Goal: Information Seeking & Learning: Learn about a topic

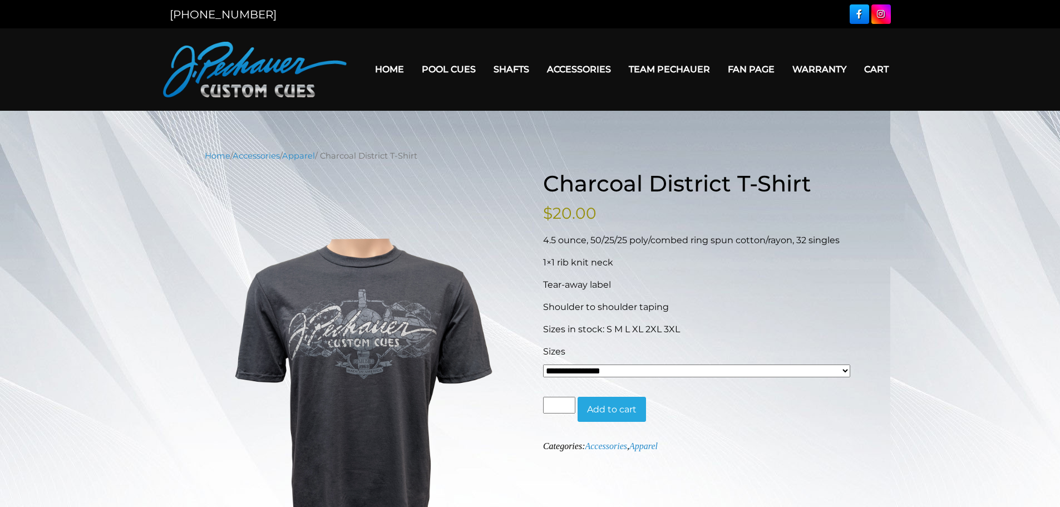
drag, startPoint x: 632, startPoint y: 366, endPoint x: 618, endPoint y: 375, distance: 16.8
click at [632, 366] on select "**********" at bounding box center [696, 371] width 307 height 13
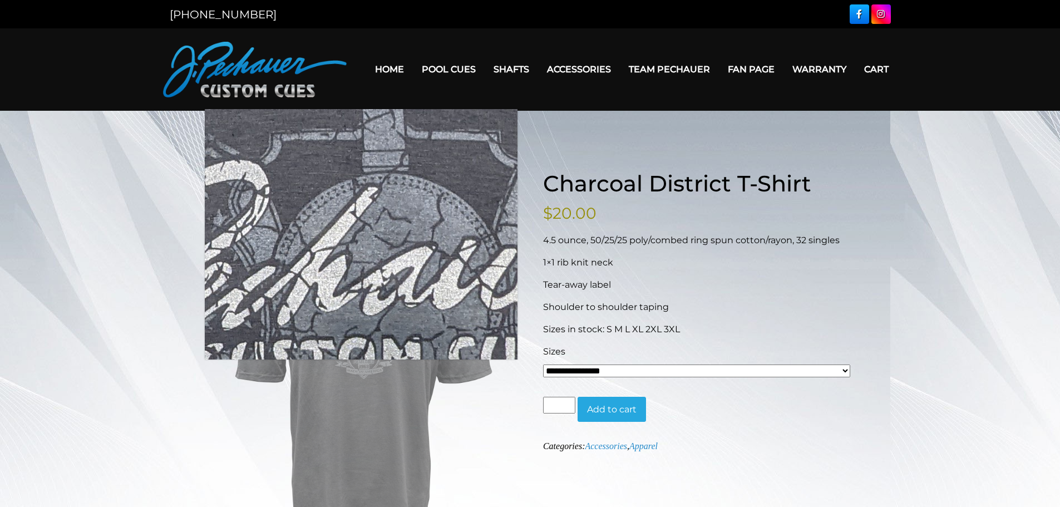
drag, startPoint x: 358, startPoint y: 319, endPoint x: 448, endPoint y: 174, distance: 170.7
click at [358, 319] on img at bounding box center [361, 392] width 313 height 417
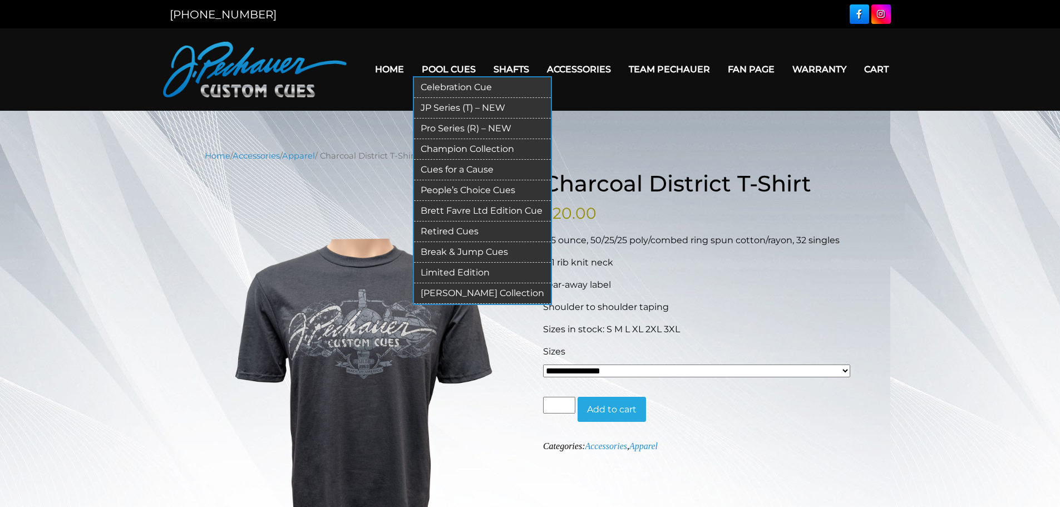
drag, startPoint x: 454, startPoint y: 207, endPoint x: 422, endPoint y: 214, distance: 32.0
click at [454, 207] on link "Brett Favre Ltd Edition Cue" at bounding box center [482, 211] width 137 height 21
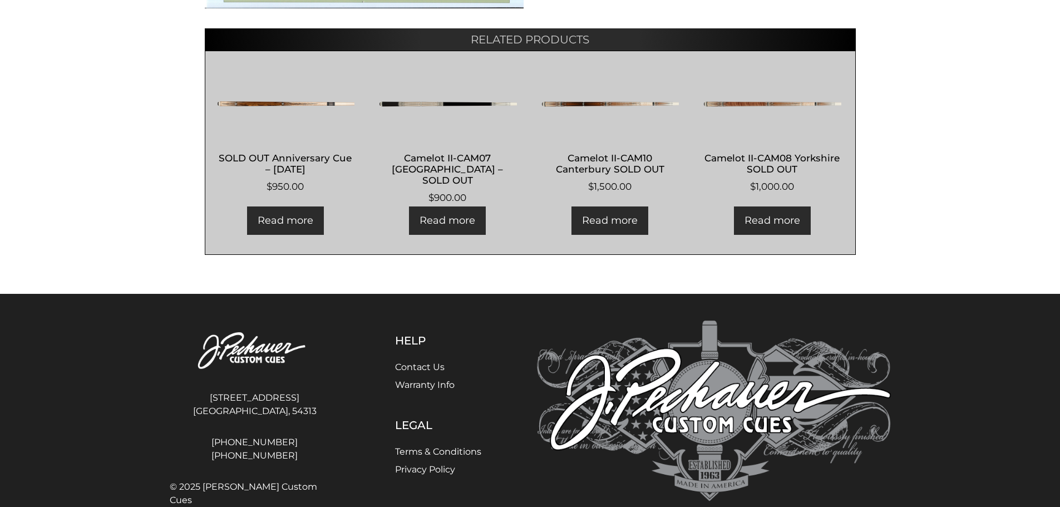
scroll to position [674, 0]
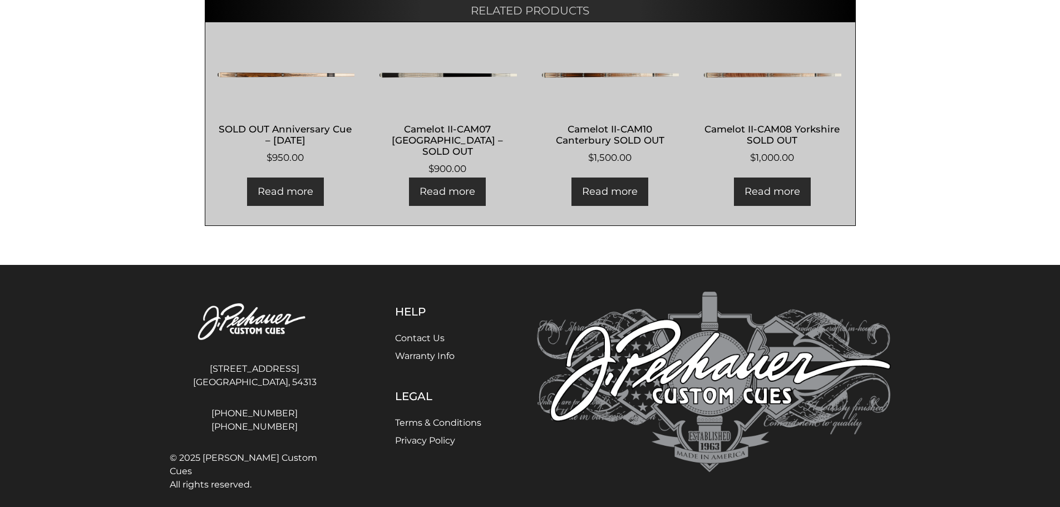
click at [448, 63] on img at bounding box center [447, 75] width 139 height 67
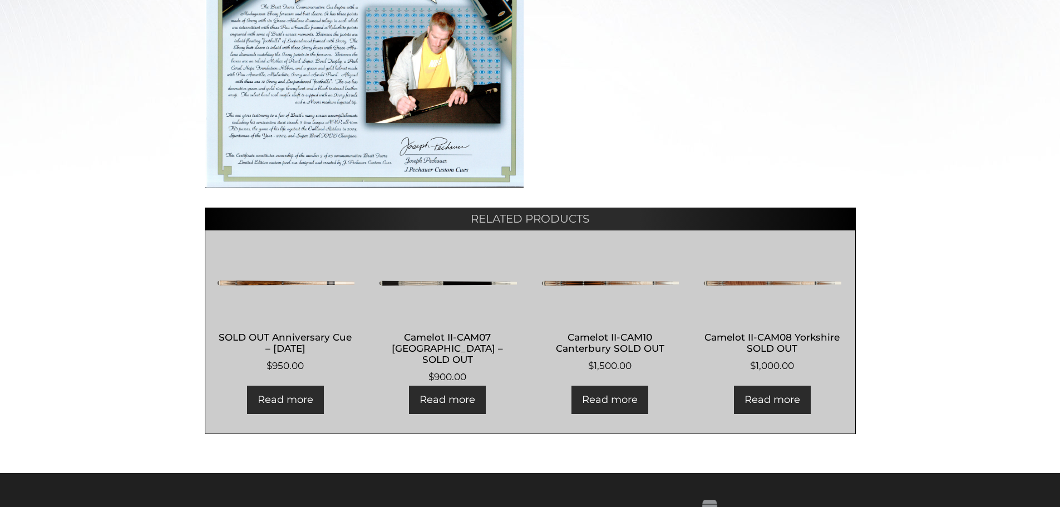
scroll to position [475, 0]
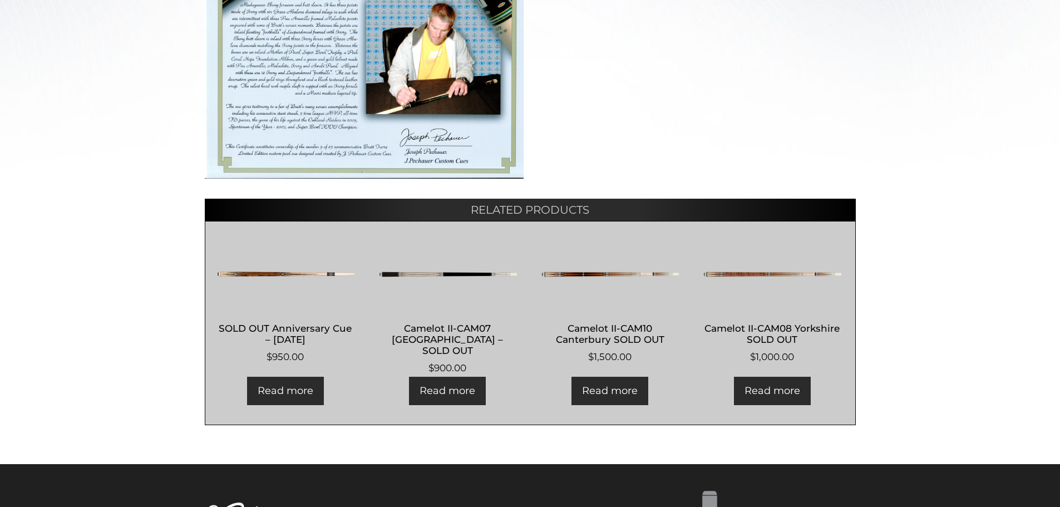
drag, startPoint x: 761, startPoint y: 361, endPoint x: 753, endPoint y: 321, distance: 40.9
click at [761, 361] on bdi "$ 1,000.00" at bounding box center [772, 356] width 44 height 11
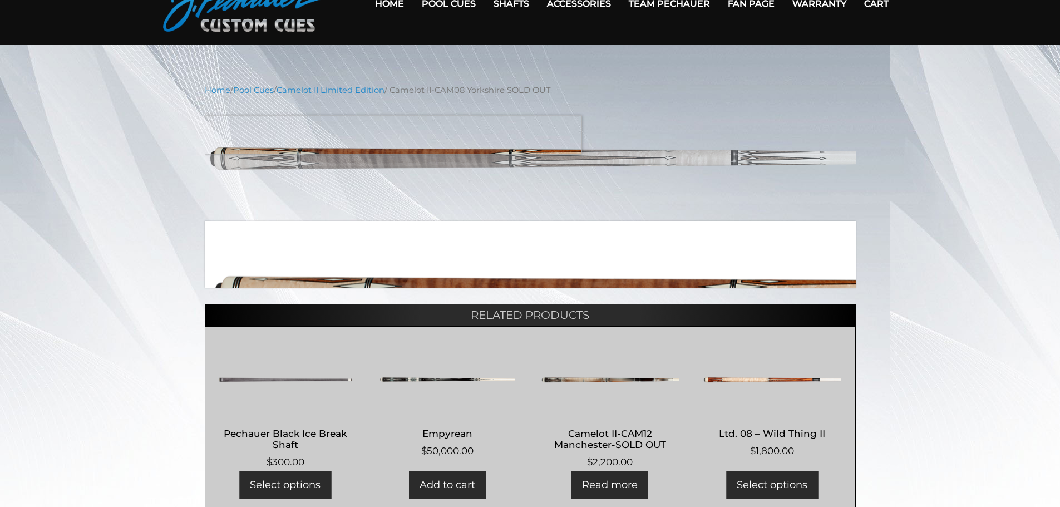
scroll to position [370, 0]
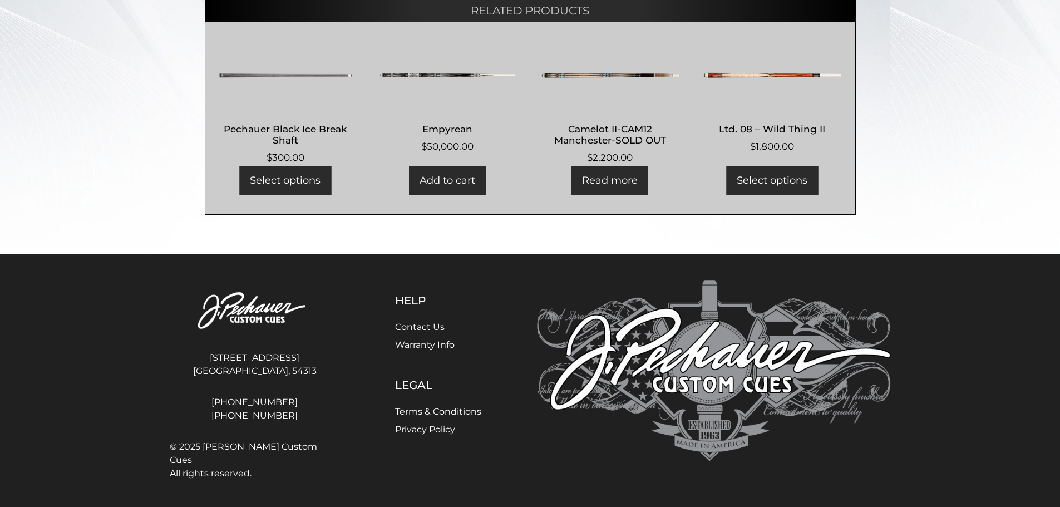
click at [449, 75] on img at bounding box center [447, 75] width 139 height 67
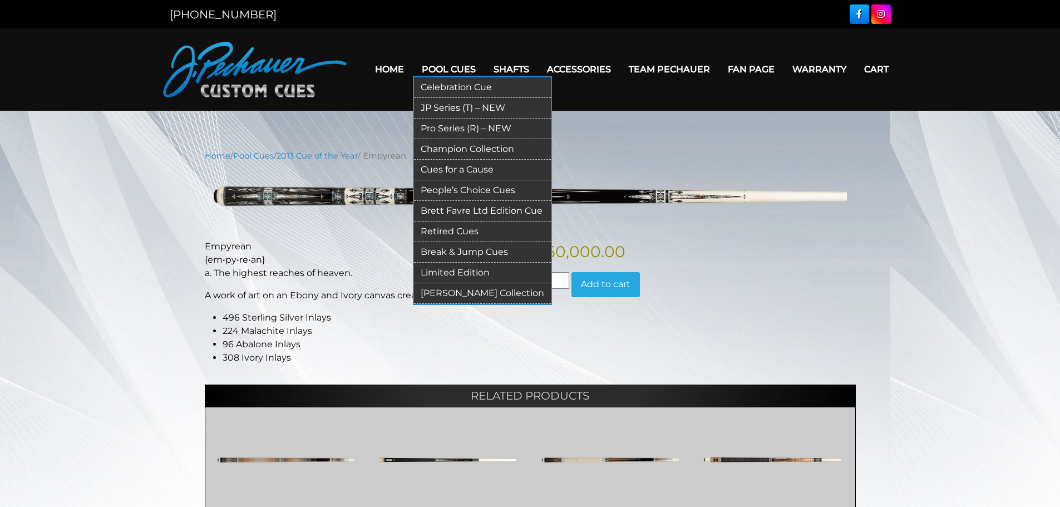
click at [472, 269] on link "Limited Edition" at bounding box center [482, 273] width 137 height 21
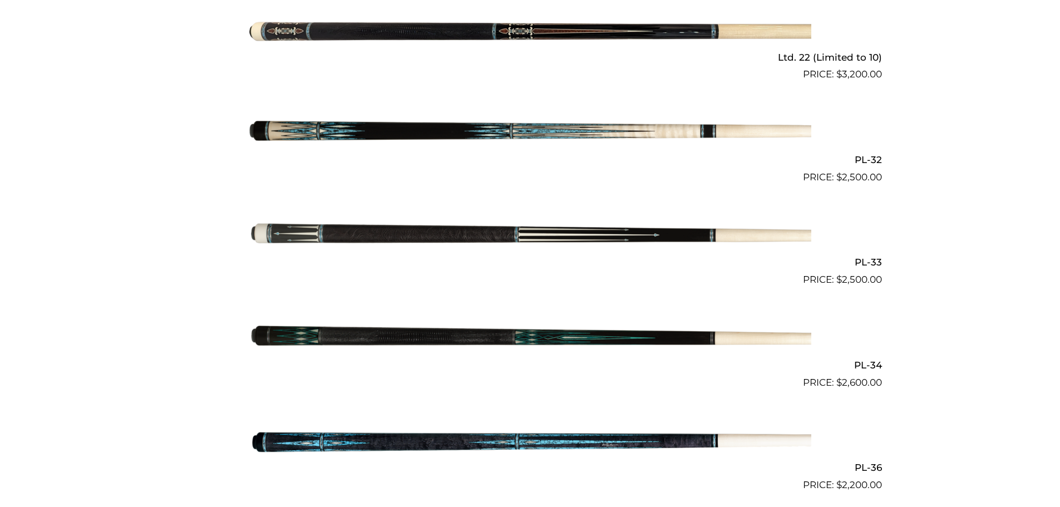
scroll to position [715, 0]
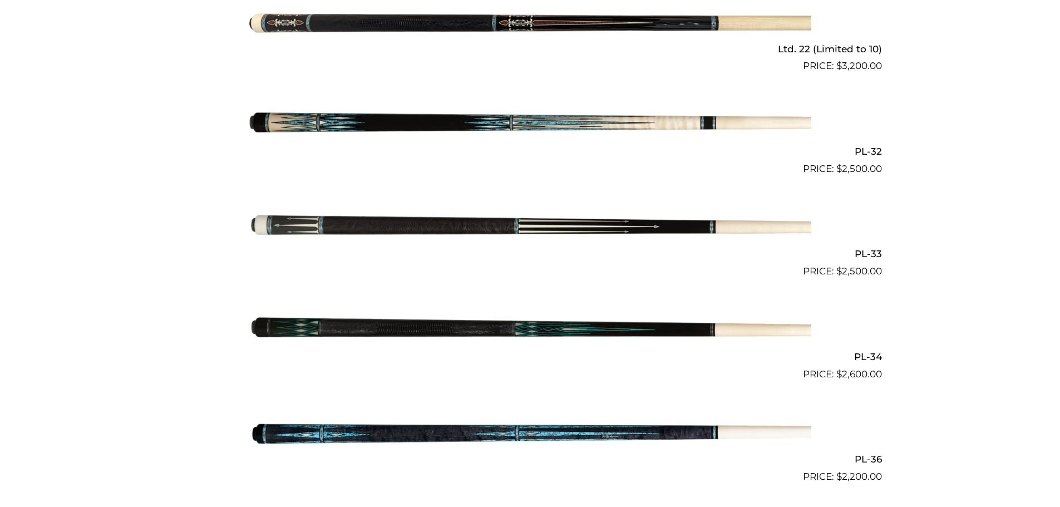
click at [566, 333] on img at bounding box center [530, 329] width 562 height 93
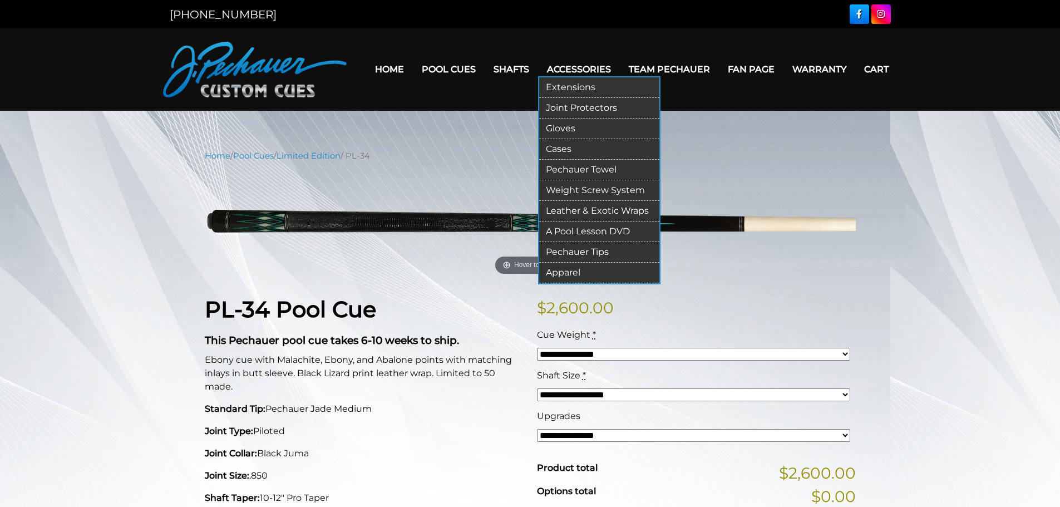
click at [576, 84] on link "Extensions" at bounding box center [599, 87] width 120 height 21
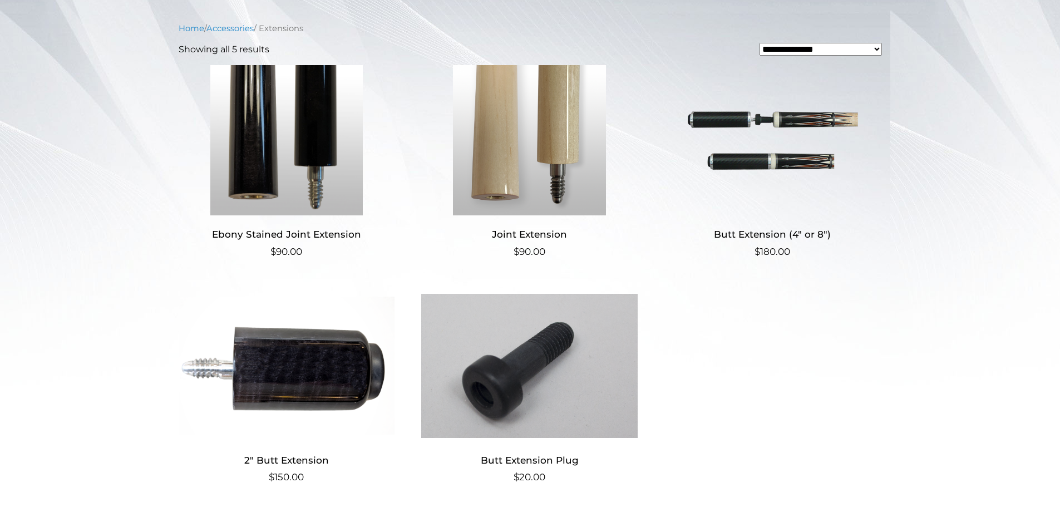
scroll to position [257, 0]
click at [335, 372] on img at bounding box center [287, 365] width 216 height 150
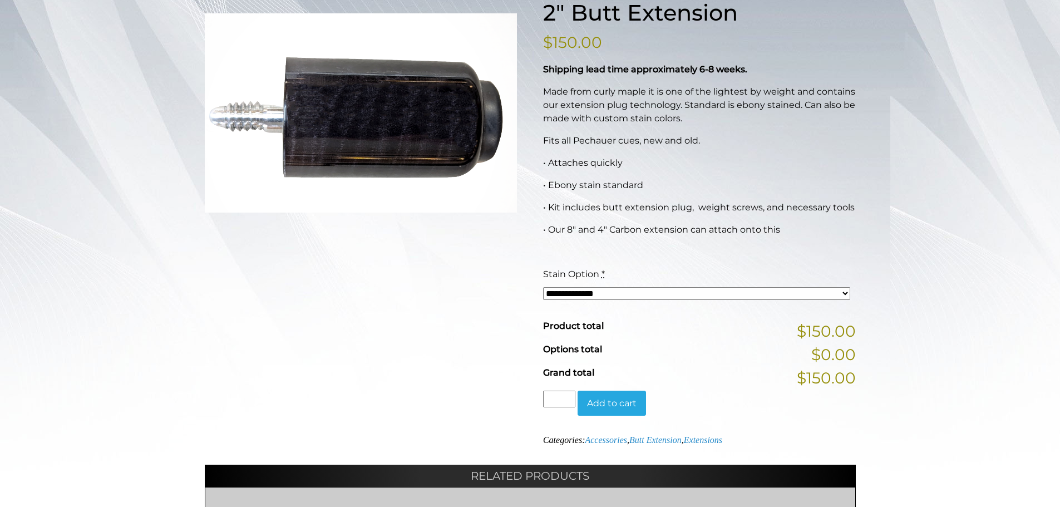
scroll to position [173, 0]
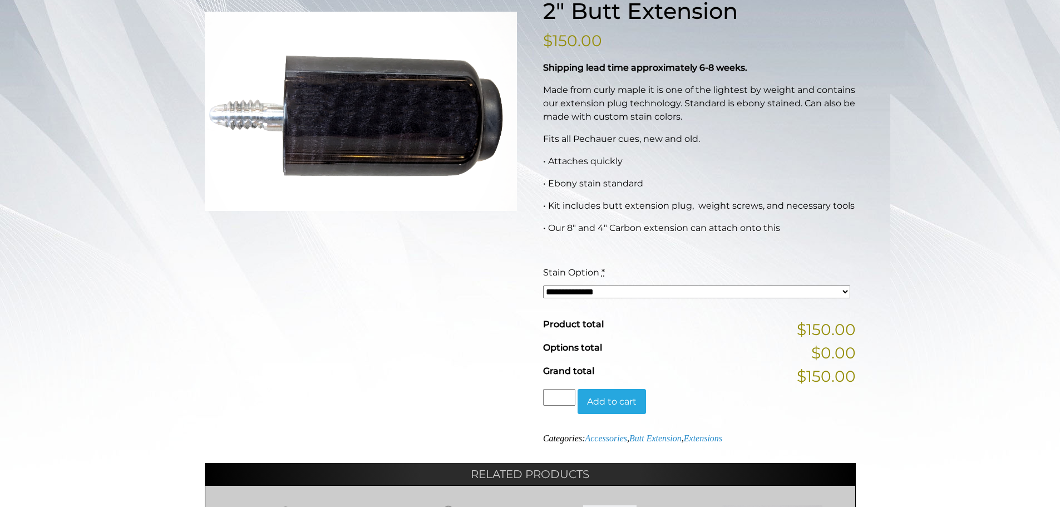
click at [683, 294] on select "**********" at bounding box center [696, 291] width 307 height 13
click at [543, 285] on select "**********" at bounding box center [696, 291] width 307 height 13
click at [627, 295] on select "**********" at bounding box center [696, 291] width 307 height 13
select select "*****"
click at [543, 285] on select "**********" at bounding box center [696, 291] width 307 height 13
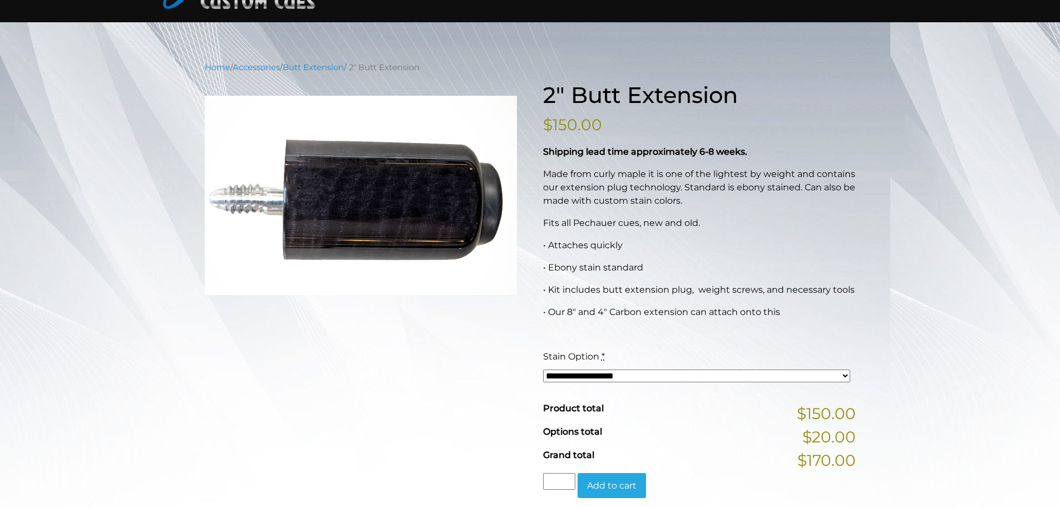
scroll to position [0, 0]
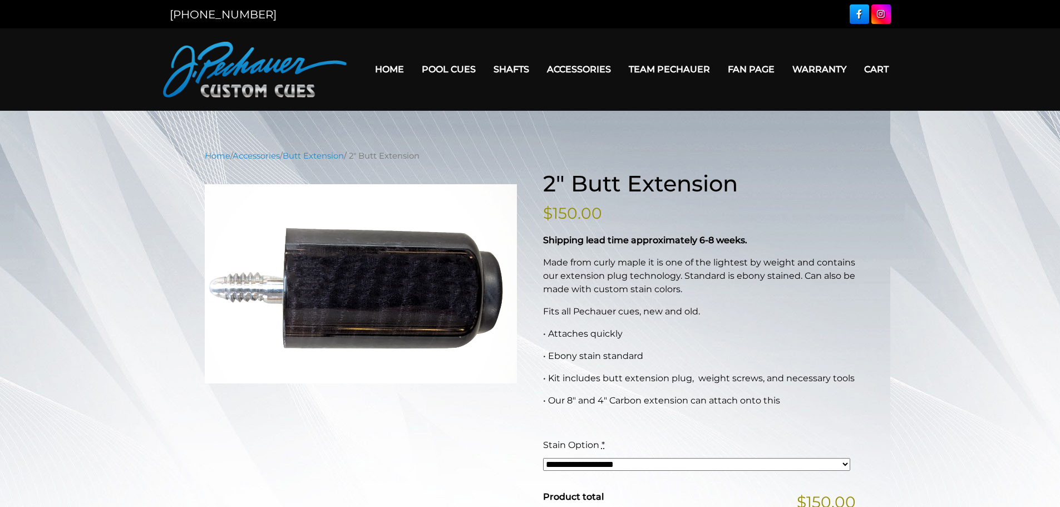
click at [655, 63] on link "Team Pechauer" at bounding box center [669, 69] width 99 height 28
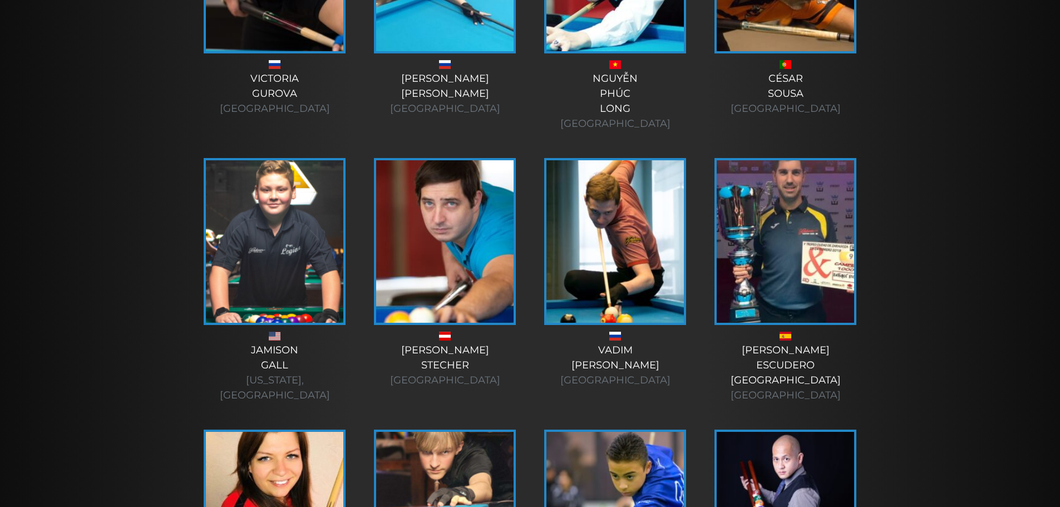
scroll to position [2615, 0]
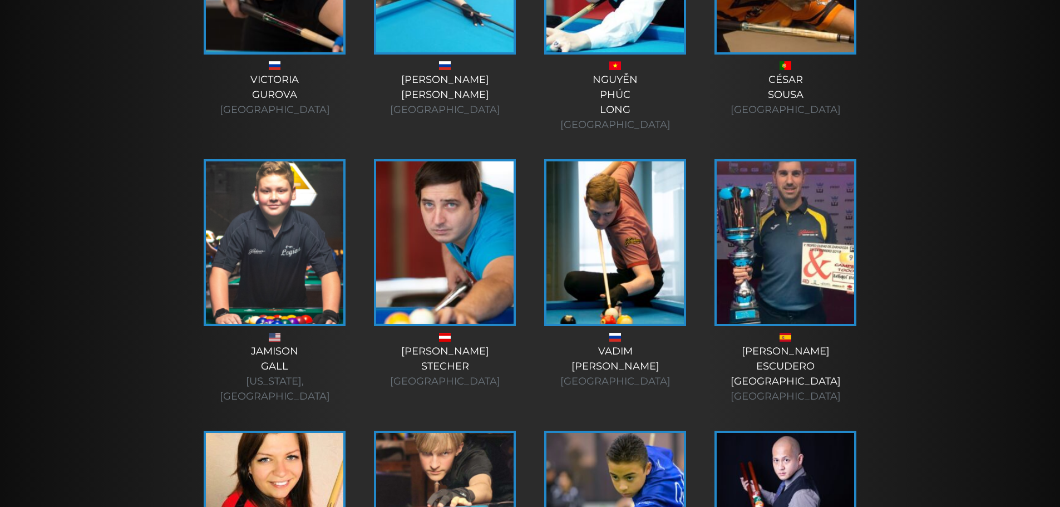
click at [790, 161] on img at bounding box center [785, 242] width 137 height 163
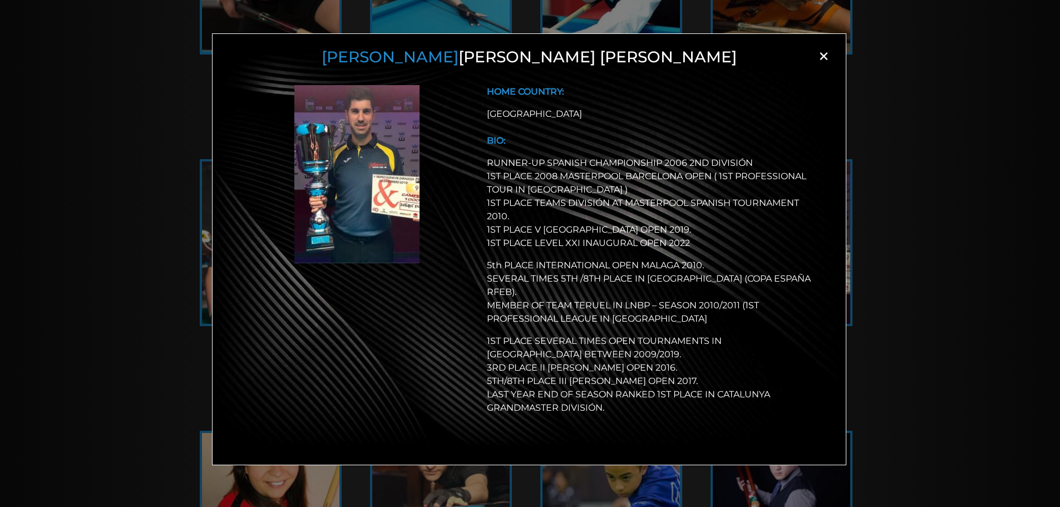
drag, startPoint x: 822, startPoint y: 56, endPoint x: 816, endPoint y: 57, distance: 6.3
click at [820, 56] on span "×" at bounding box center [823, 56] width 17 height 17
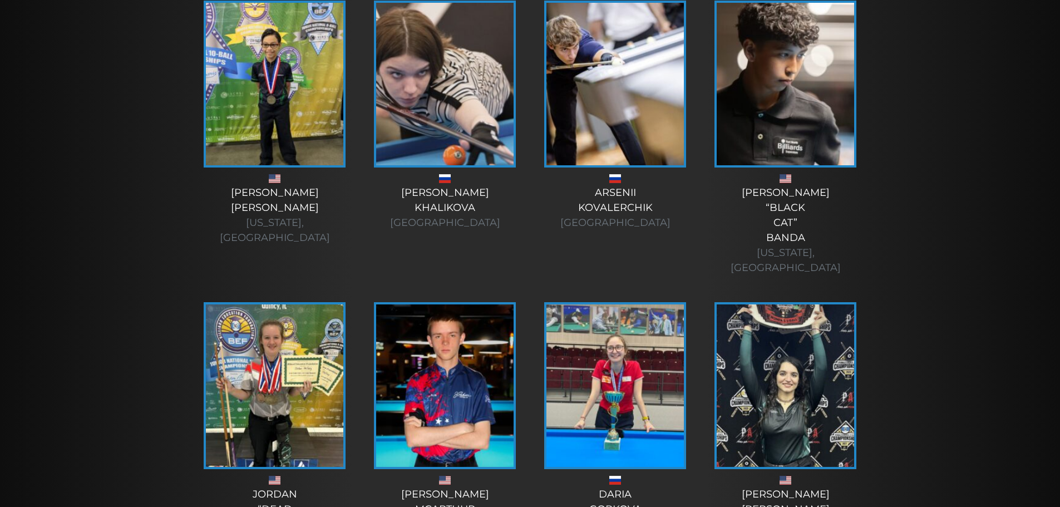
scroll to position [3645, 0]
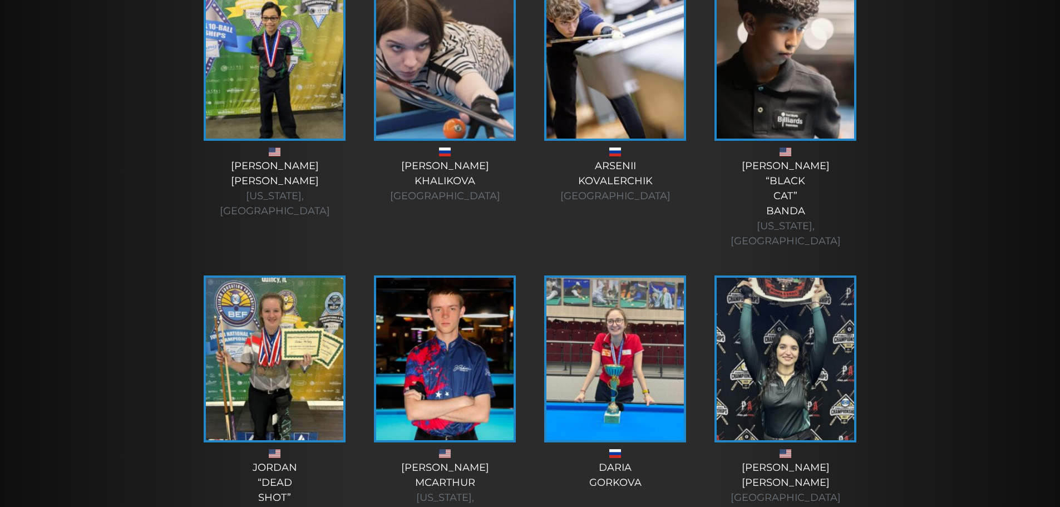
click at [809, 278] on img at bounding box center [785, 359] width 137 height 163
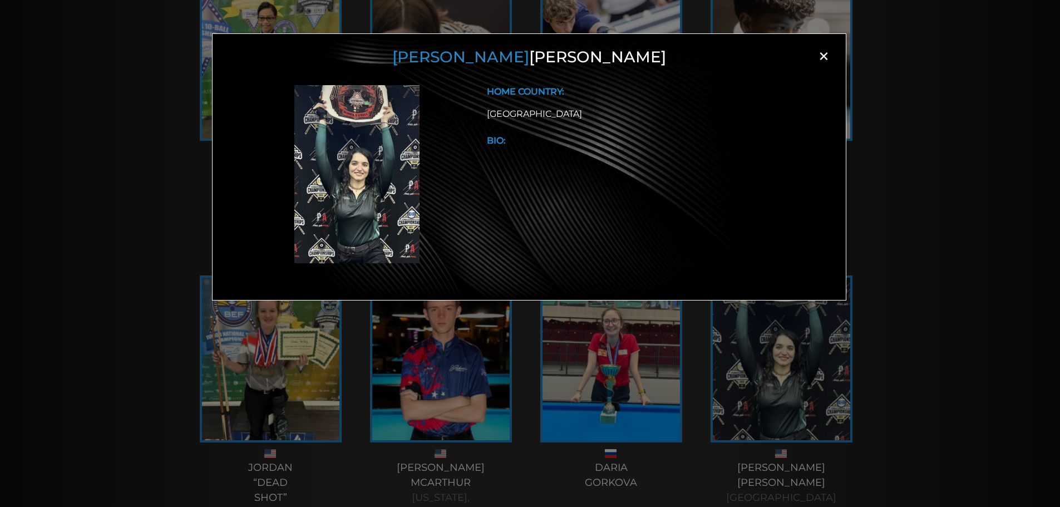
click at [363, 134] on img at bounding box center [356, 174] width 125 height 178
click at [503, 50] on span "[PERSON_NAME]" at bounding box center [460, 56] width 137 height 19
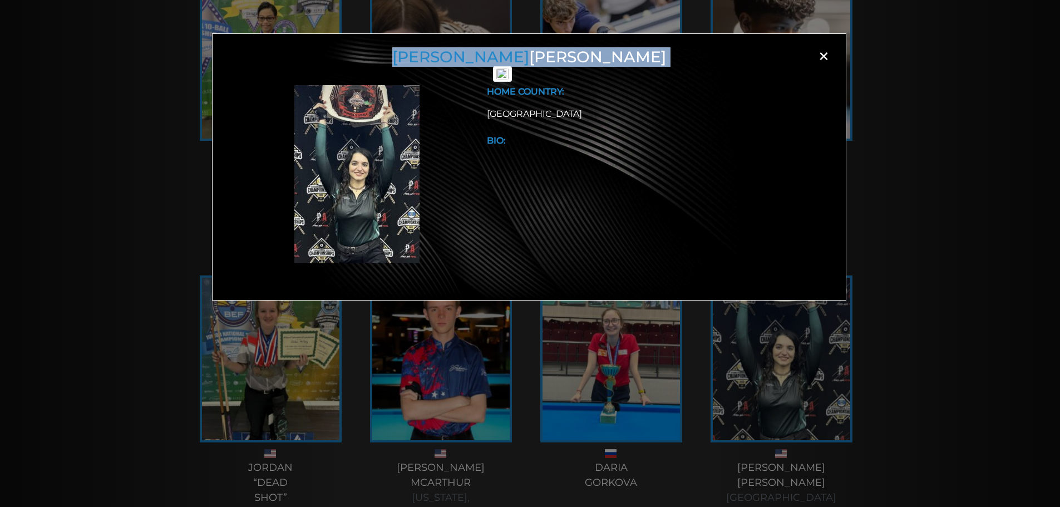
click at [503, 50] on span "[PERSON_NAME]" at bounding box center [460, 56] width 137 height 19
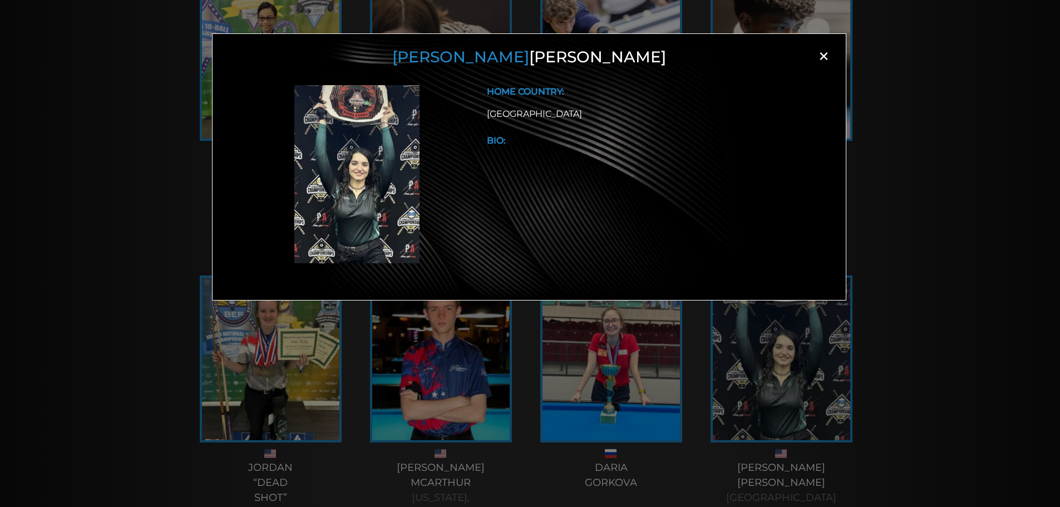
drag, startPoint x: 479, startPoint y: 444, endPoint x: 461, endPoint y: 454, distance: 20.2
click at [478, 444] on div "[PERSON_NAME] × HOME COUNTRY: [GEOGRAPHIC_DATA] BIO:" at bounding box center [530, 271] width 1060 height 507
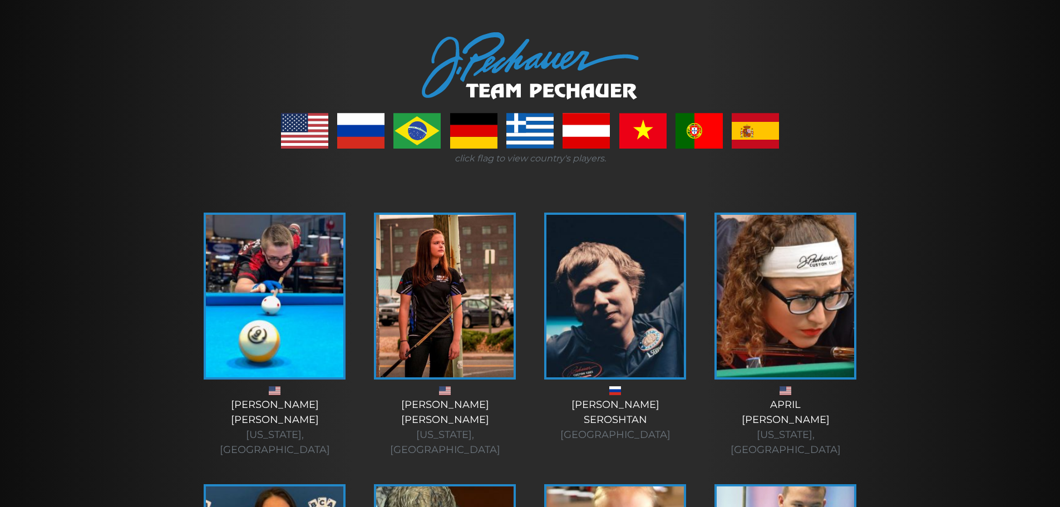
scroll to position [0, 0]
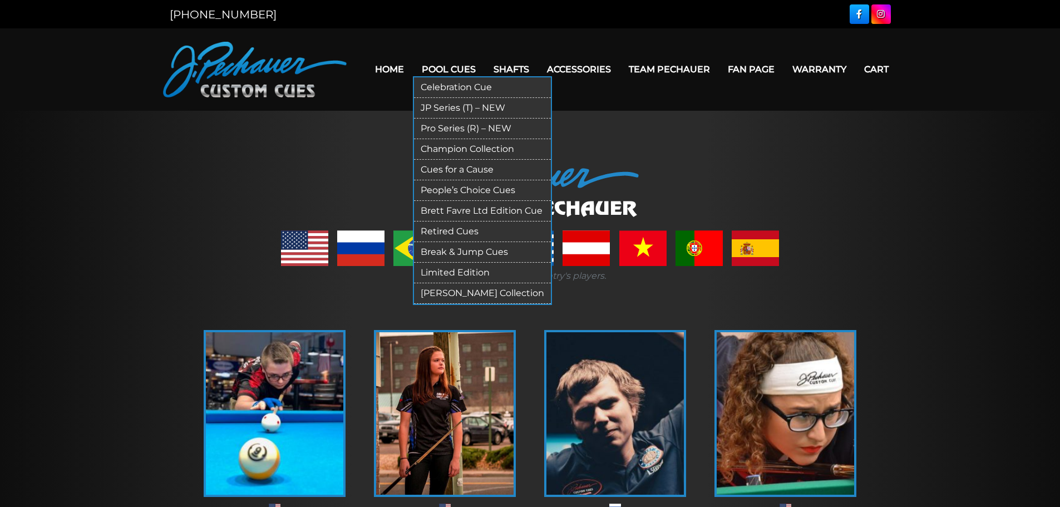
click at [493, 210] on link "Brett Favre Ltd Edition Cue" at bounding box center [482, 211] width 137 height 21
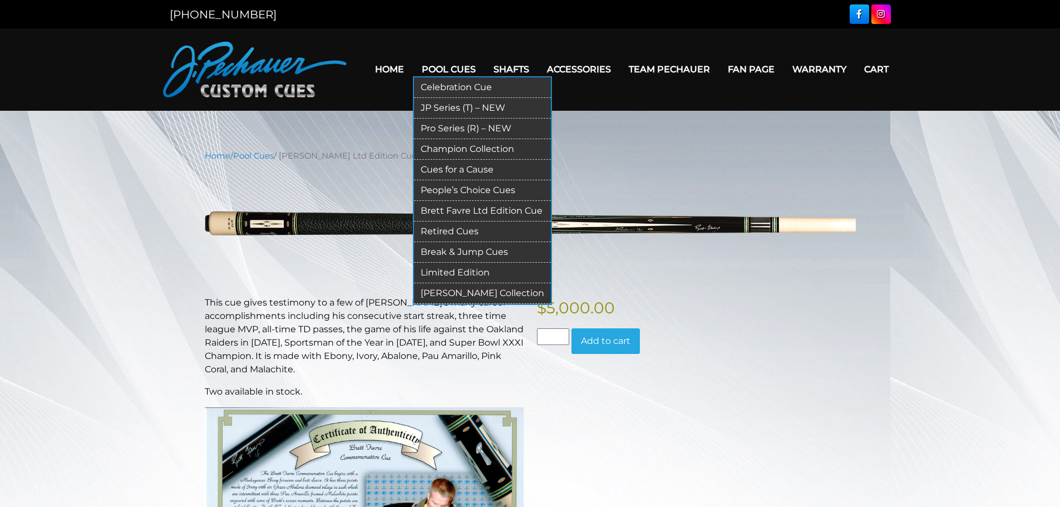
click at [488, 86] on link "Celebration Cue" at bounding box center [482, 87] width 137 height 21
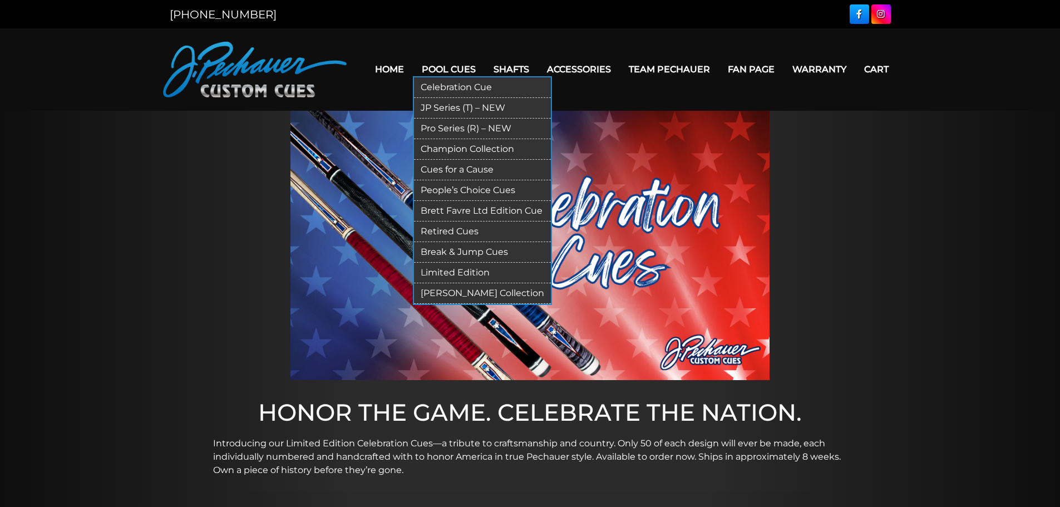
click at [469, 110] on link "JP Series (T) – NEW" at bounding box center [482, 108] width 137 height 21
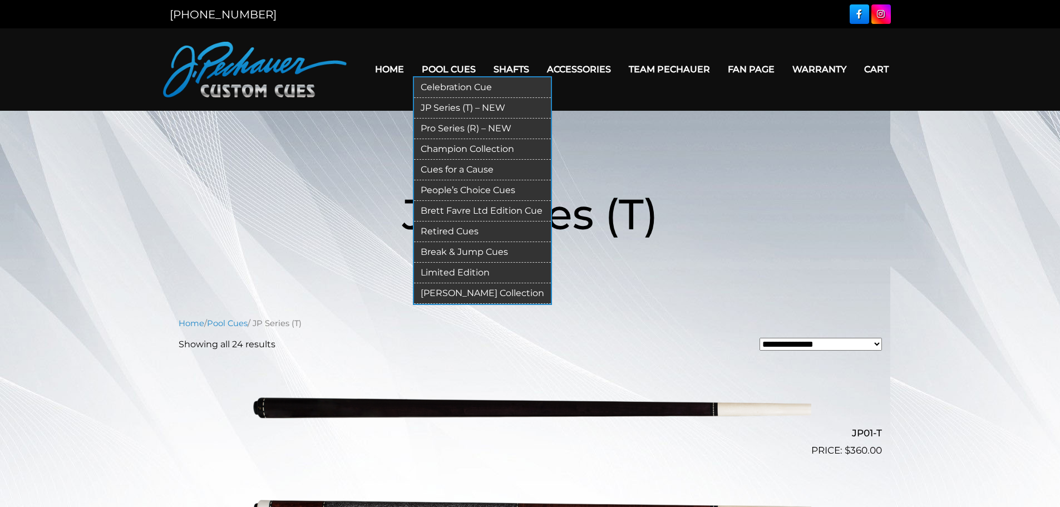
click at [483, 128] on link "Pro Series (R) – NEW" at bounding box center [482, 129] width 137 height 21
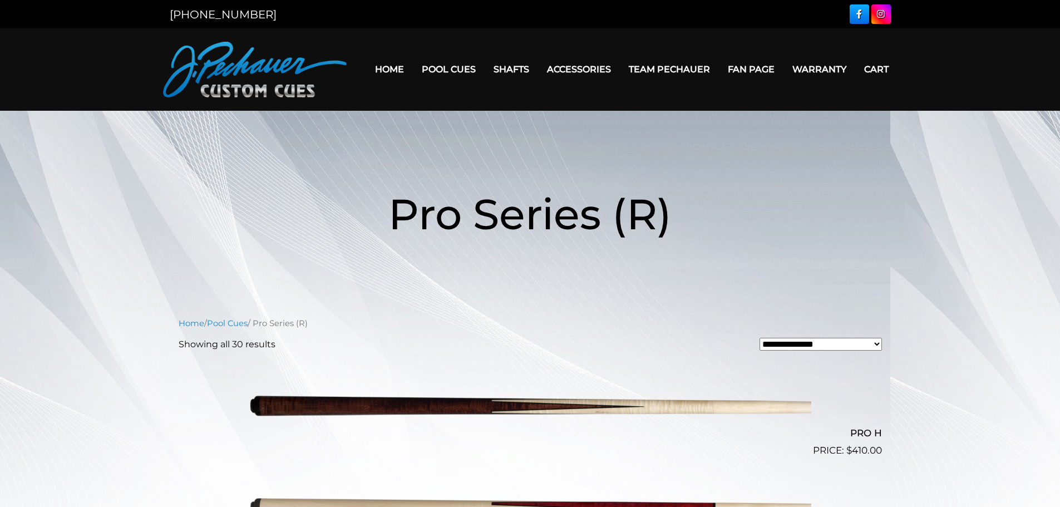
click at [794, 342] on select "**********" at bounding box center [821, 344] width 122 height 13
select select "**********"
click at [760, 338] on select "**********" at bounding box center [821, 344] width 122 height 13
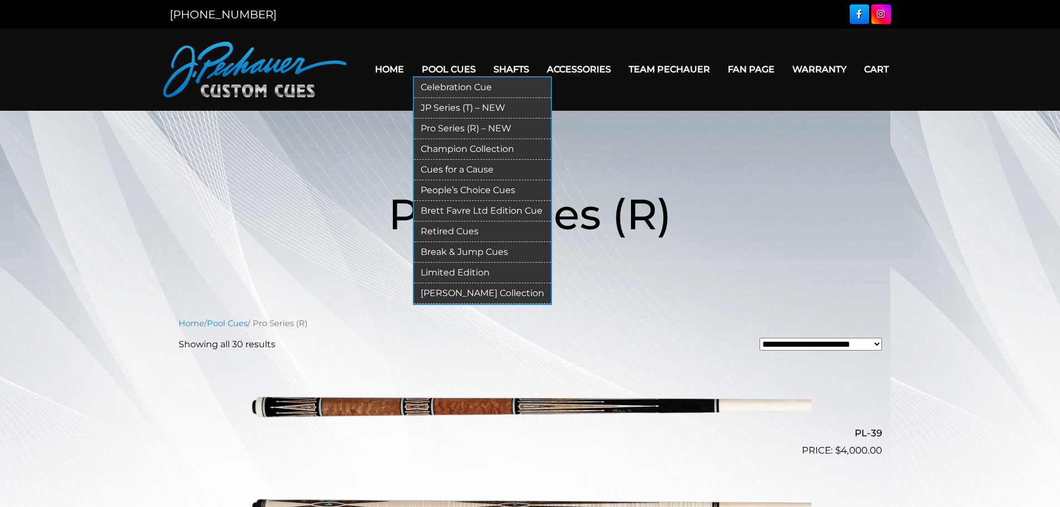
click at [470, 294] on link "[PERSON_NAME] Collection" at bounding box center [482, 293] width 137 height 21
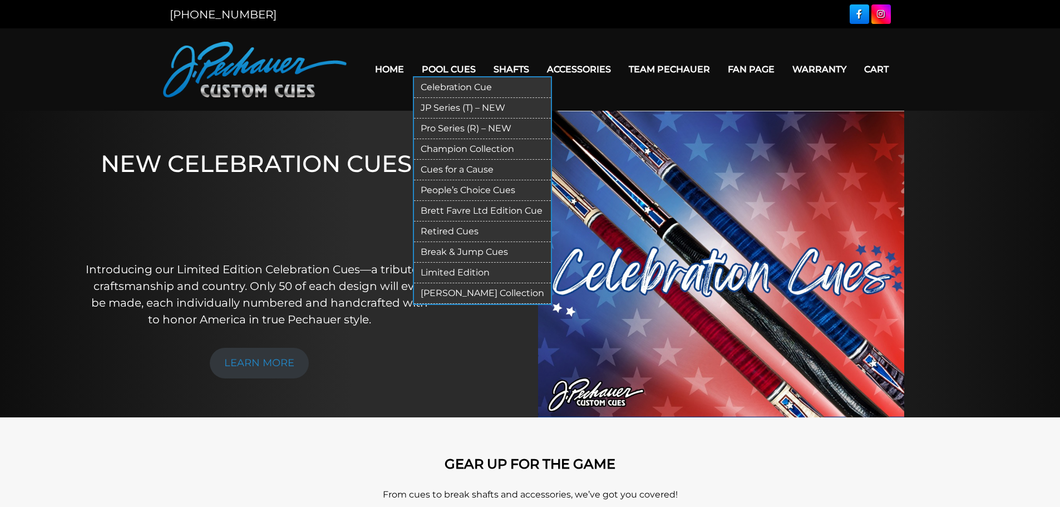
click at [461, 273] on link "Limited Edition" at bounding box center [482, 273] width 137 height 21
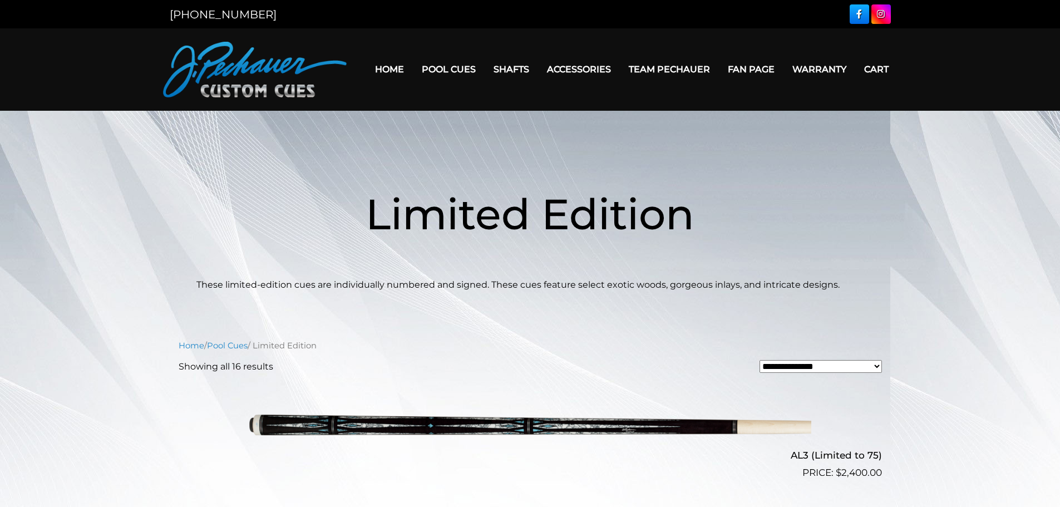
click at [820, 365] on select "**********" at bounding box center [821, 366] width 122 height 13
select select "**********"
click at [760, 360] on select "**********" at bounding box center [821, 366] width 122 height 13
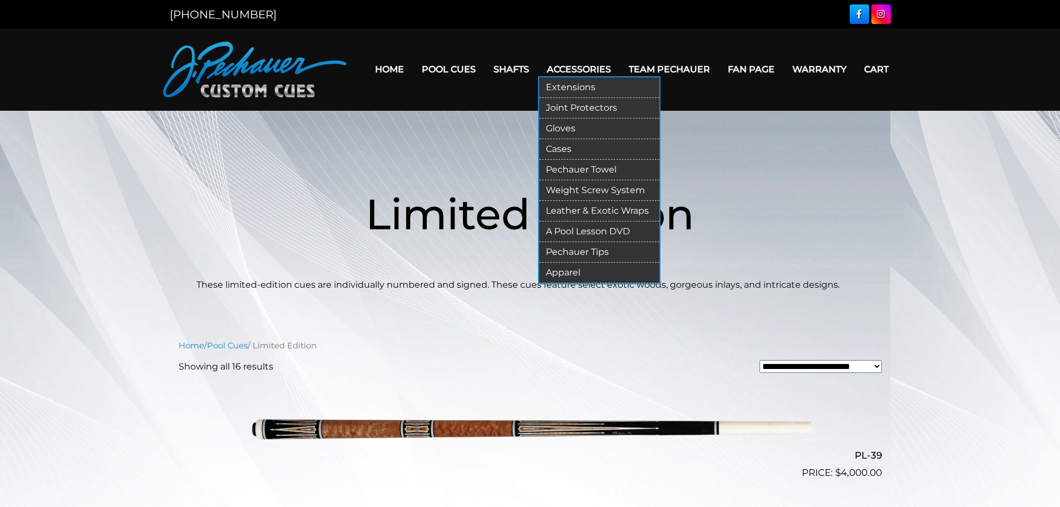
click at [575, 167] on link "Pechauer Towel" at bounding box center [599, 170] width 120 height 21
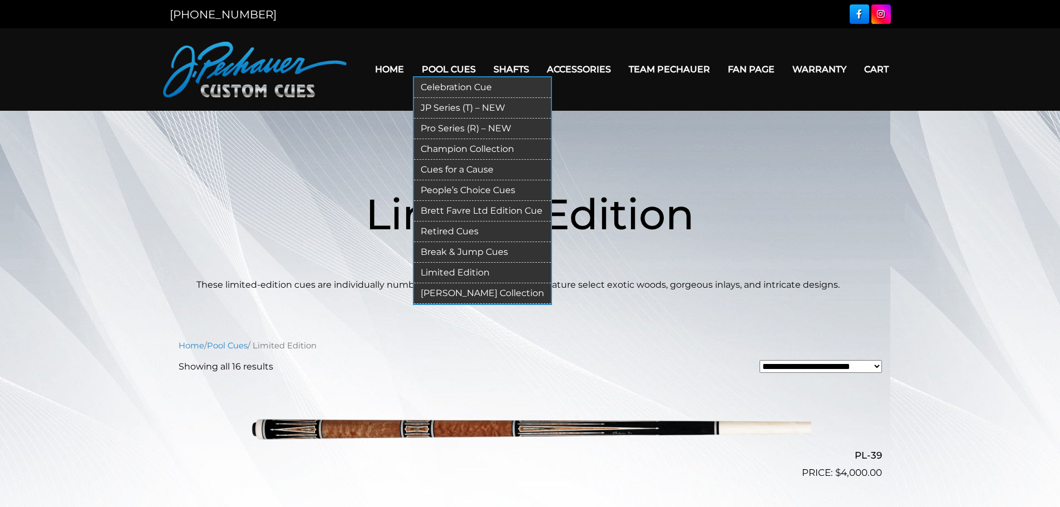
click at [447, 165] on link "Cues for a Cause" at bounding box center [482, 170] width 137 height 21
click at [455, 147] on link "Champion Collection" at bounding box center [482, 149] width 137 height 21
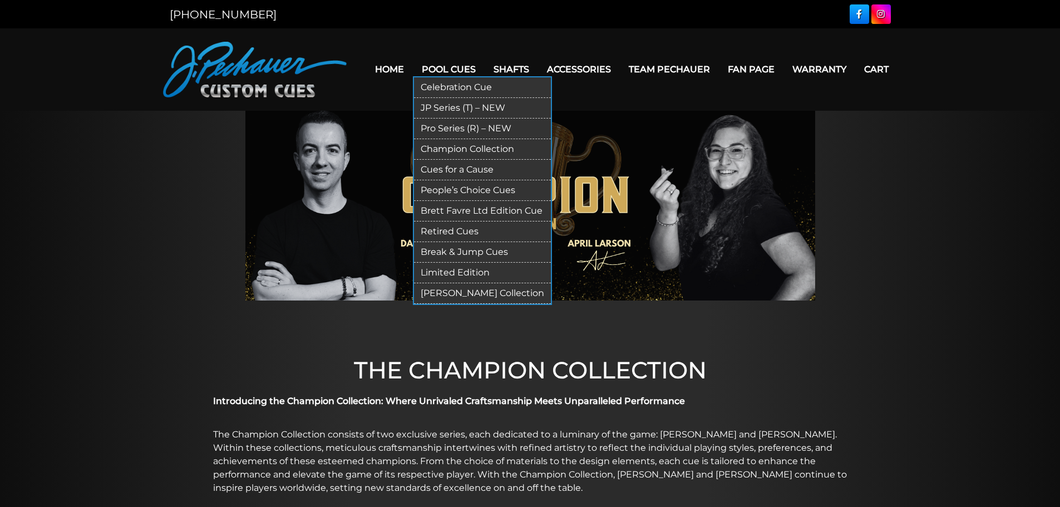
click at [470, 211] on link "Brett Favre Ltd Edition Cue" at bounding box center [482, 211] width 137 height 21
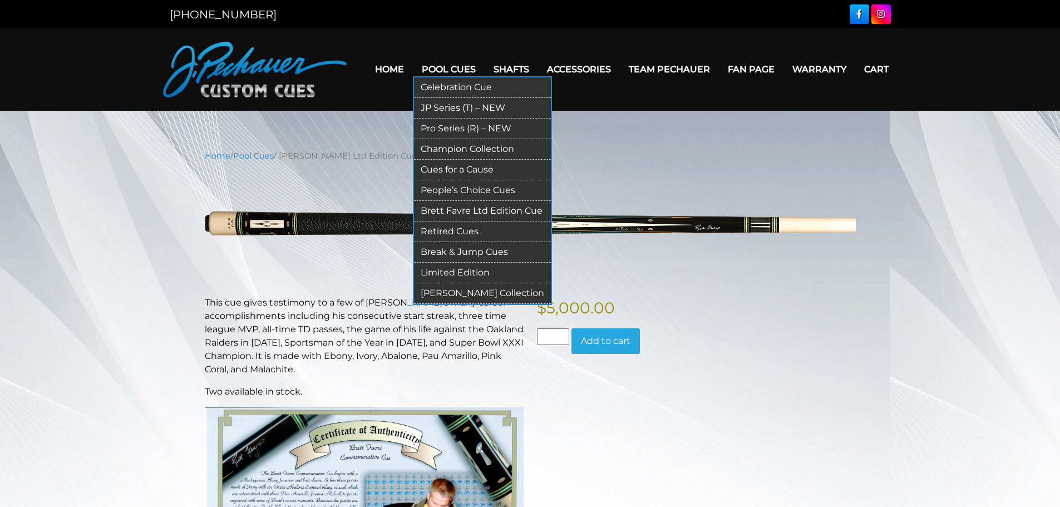
click at [448, 273] on link "Limited Edition" at bounding box center [482, 273] width 137 height 21
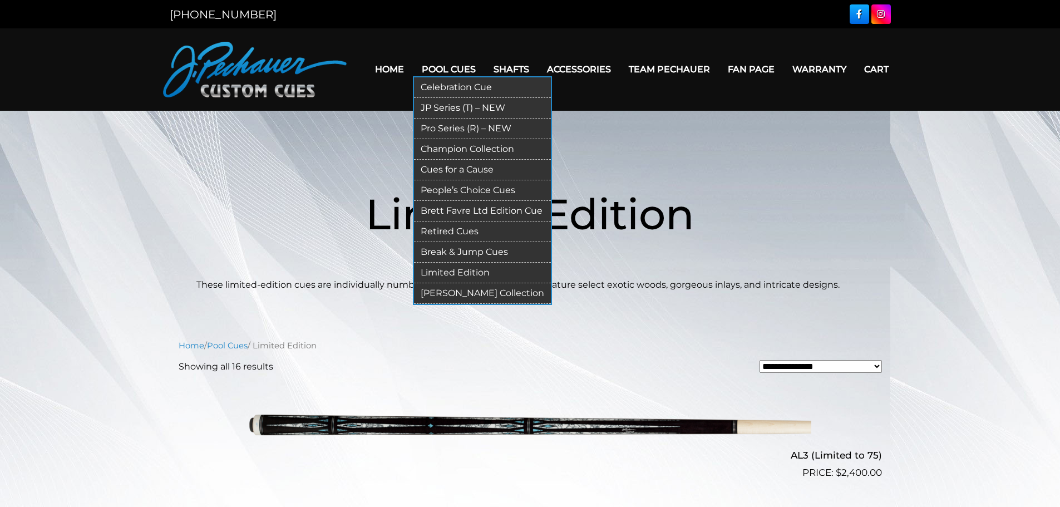
click at [469, 109] on link "JP Series (T) – NEW" at bounding box center [482, 108] width 137 height 21
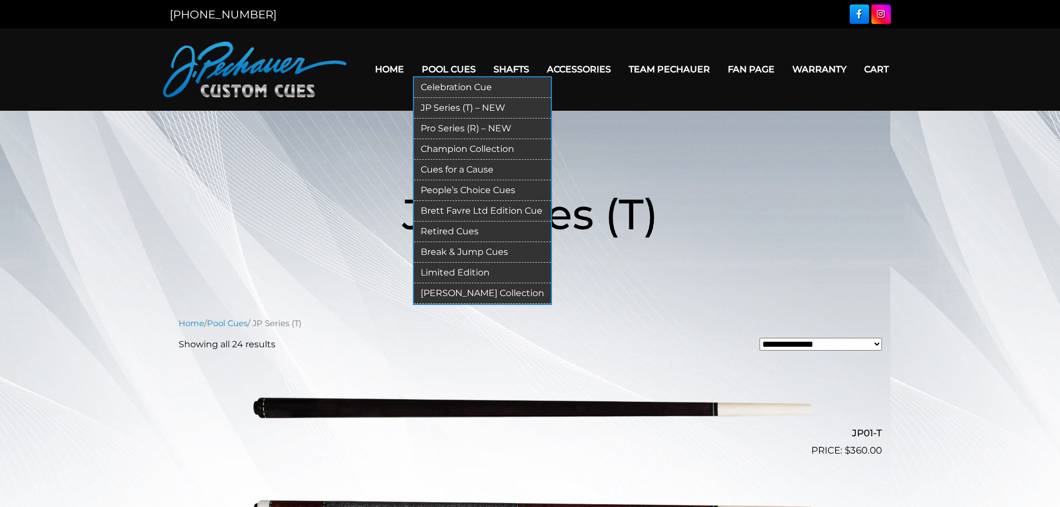
click at [465, 132] on link "Pro Series (R) – NEW" at bounding box center [482, 129] width 137 height 21
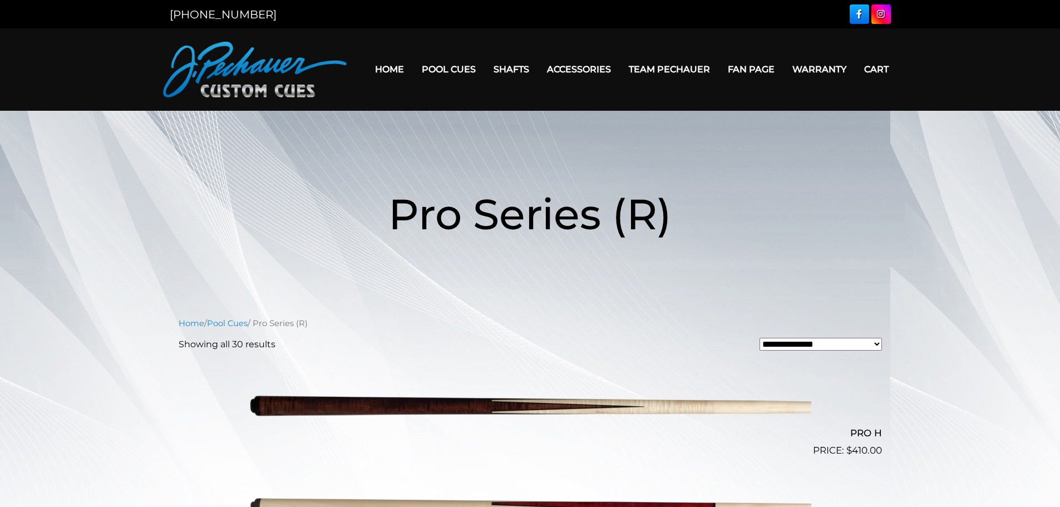
drag, startPoint x: 836, startPoint y: 348, endPoint x: 830, endPoint y: 349, distance: 5.7
click at [835, 348] on select "**********" at bounding box center [821, 344] width 122 height 13
select select "**********"
click at [760, 338] on select "**********" at bounding box center [821, 344] width 122 height 13
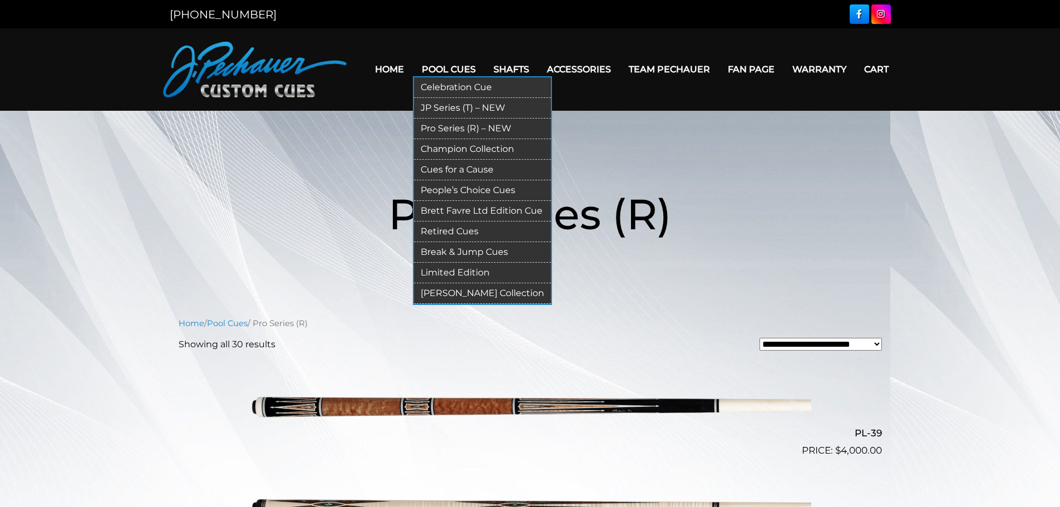
click at [440, 272] on link "Limited Edition" at bounding box center [482, 273] width 137 height 21
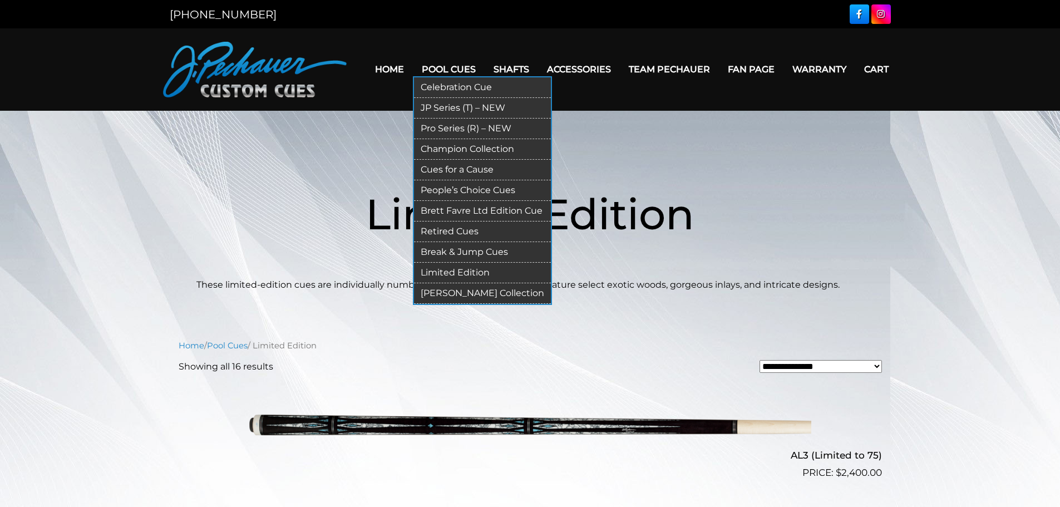
click at [482, 289] on link "[PERSON_NAME] Collection" at bounding box center [482, 293] width 137 height 21
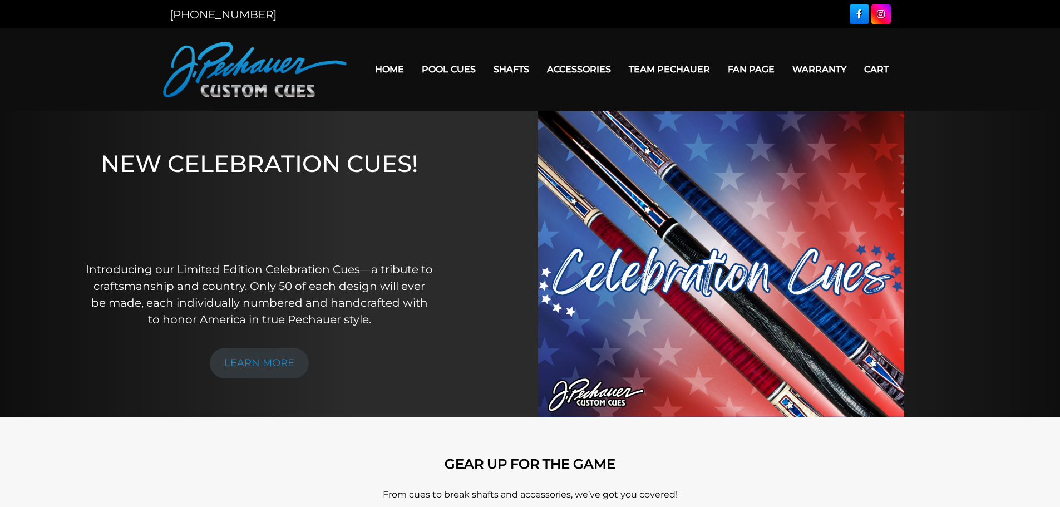
click at [833, 77] on link "Warranty" at bounding box center [820, 69] width 72 height 28
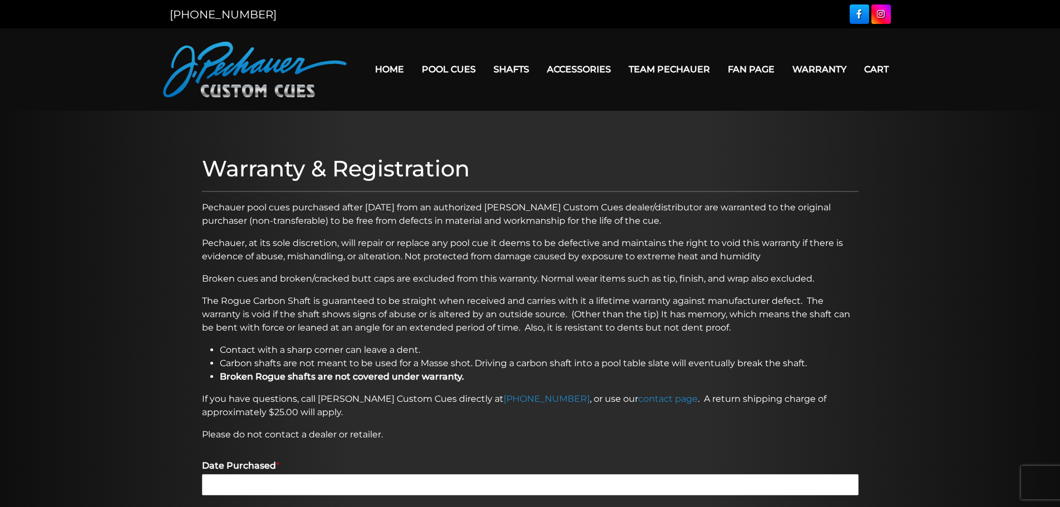
click at [285, 208] on p "Pechauer pool cues purchased after January 1st, 2006 from an authorized J. Pech…" at bounding box center [530, 214] width 657 height 27
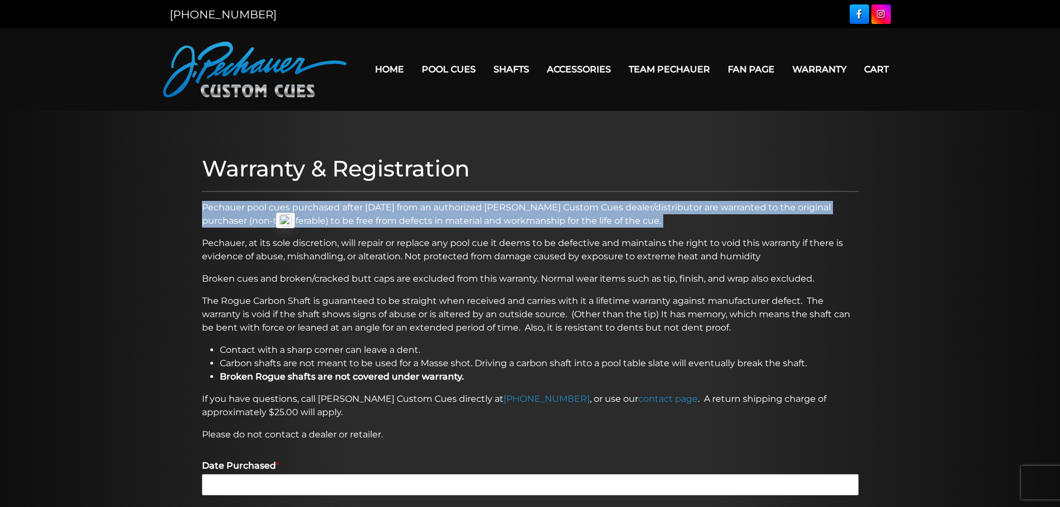
click at [285, 208] on p "Pechauer pool cues purchased after January 1st, 2006 from an authorized J. Pech…" at bounding box center [530, 214] width 657 height 27
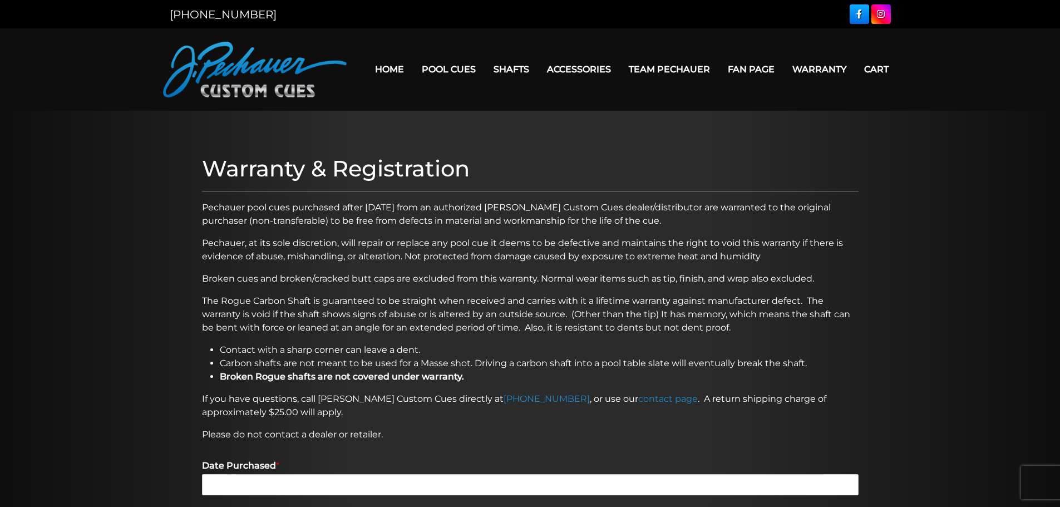
click at [59, 176] on div at bounding box center [530, 509] width 1060 height 797
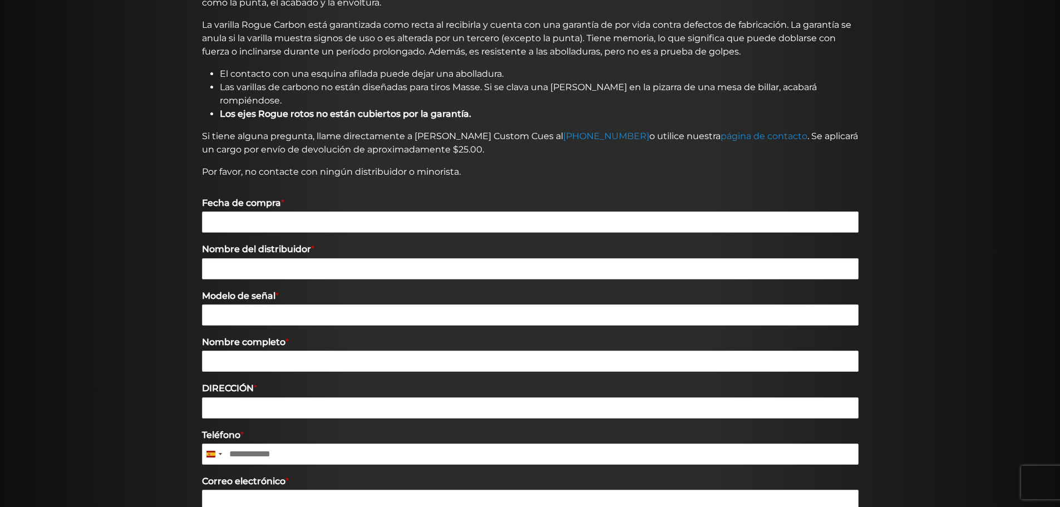
scroll to position [334, 0]
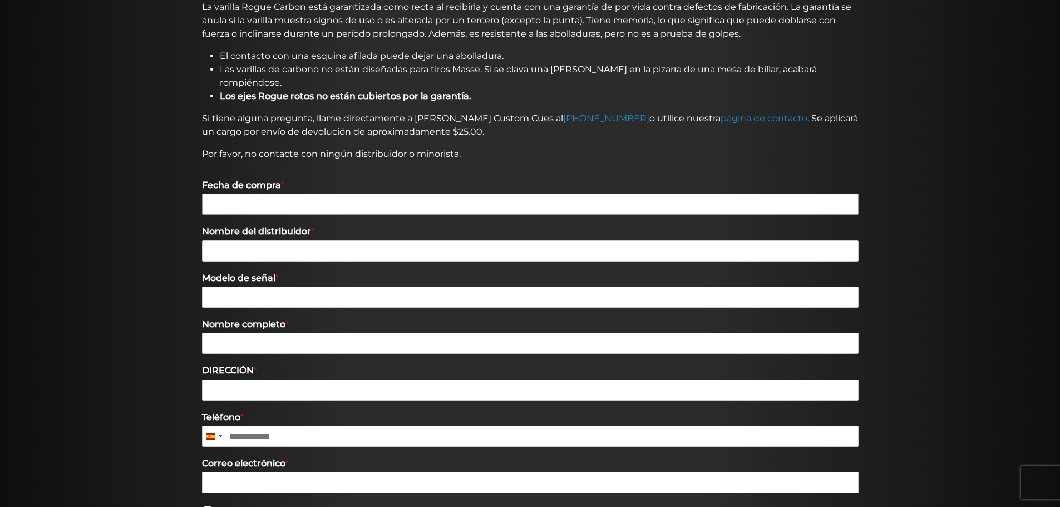
click at [307, 194] on input "Fecha de compra *" at bounding box center [530, 204] width 657 height 21
click at [477, 240] on input "Nombre del distribuidor *" at bounding box center [530, 250] width 657 height 21
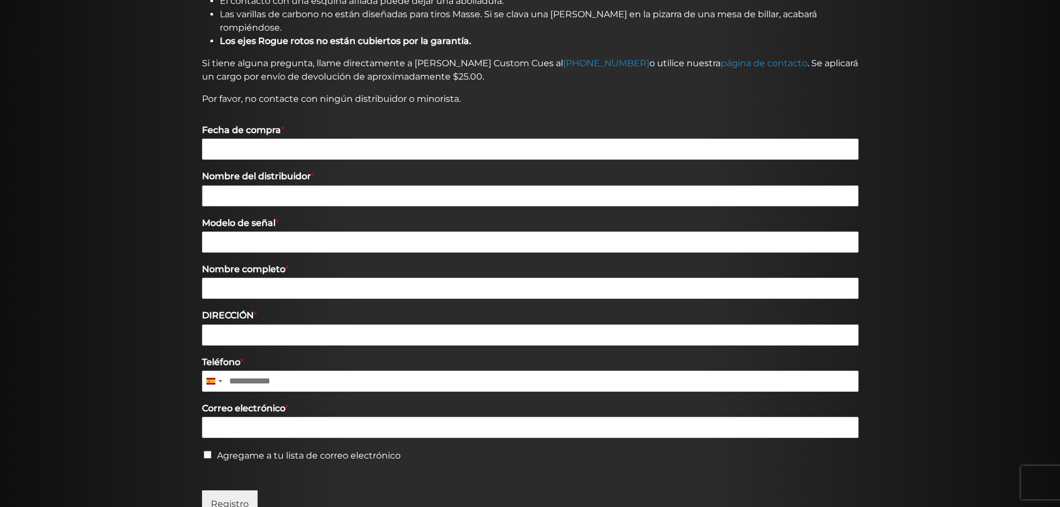
scroll to position [390, 0]
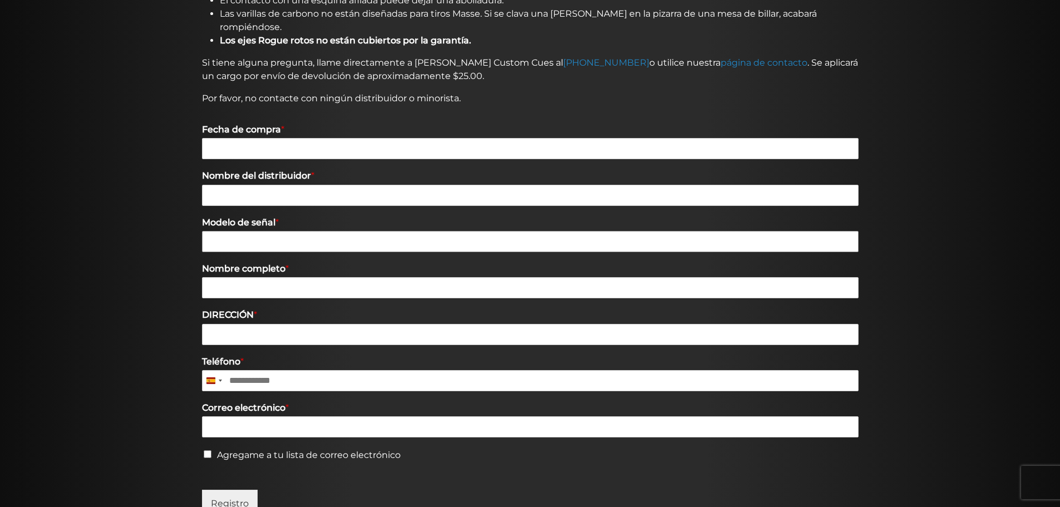
click at [306, 231] on input "Modelo de señal *" at bounding box center [530, 241] width 657 height 21
click at [304, 324] on input "DIRECCIÓN *" at bounding box center [530, 334] width 657 height 21
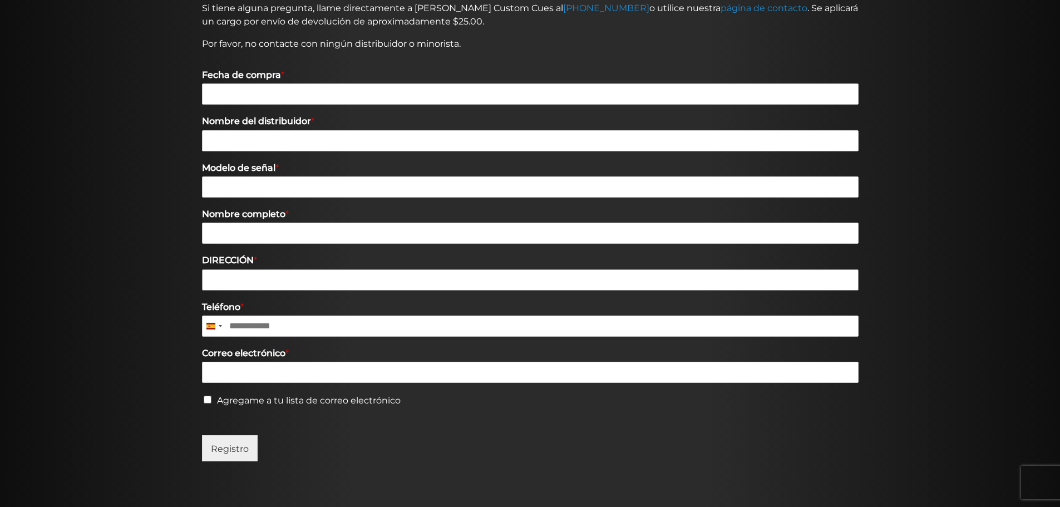
scroll to position [445, 0]
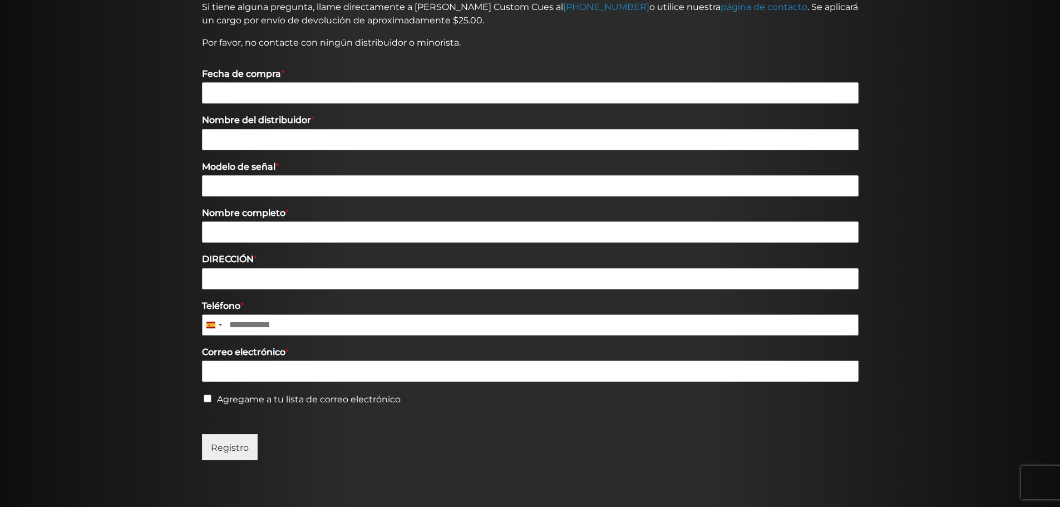
click at [328, 315] on input "Teléfono *" at bounding box center [530, 324] width 657 height 21
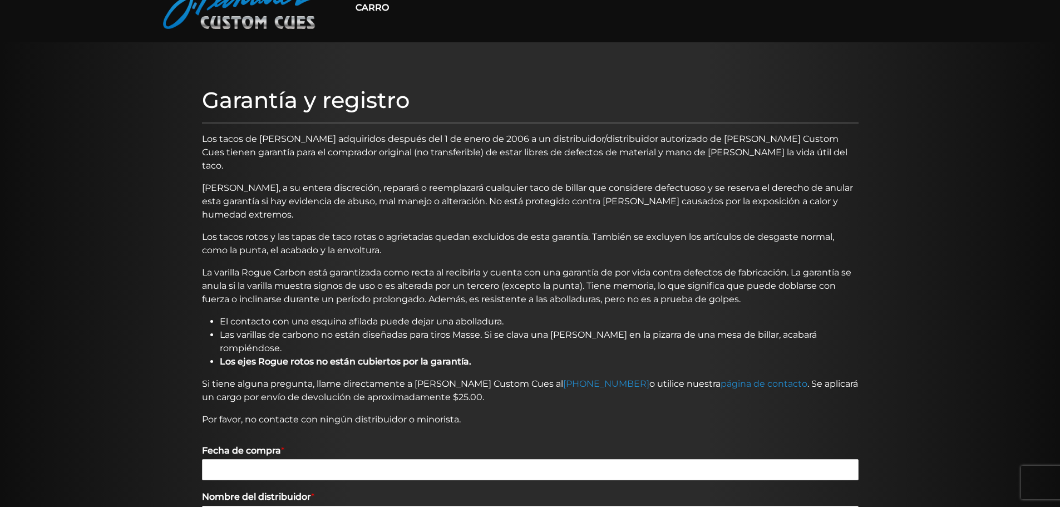
scroll to position [0, 0]
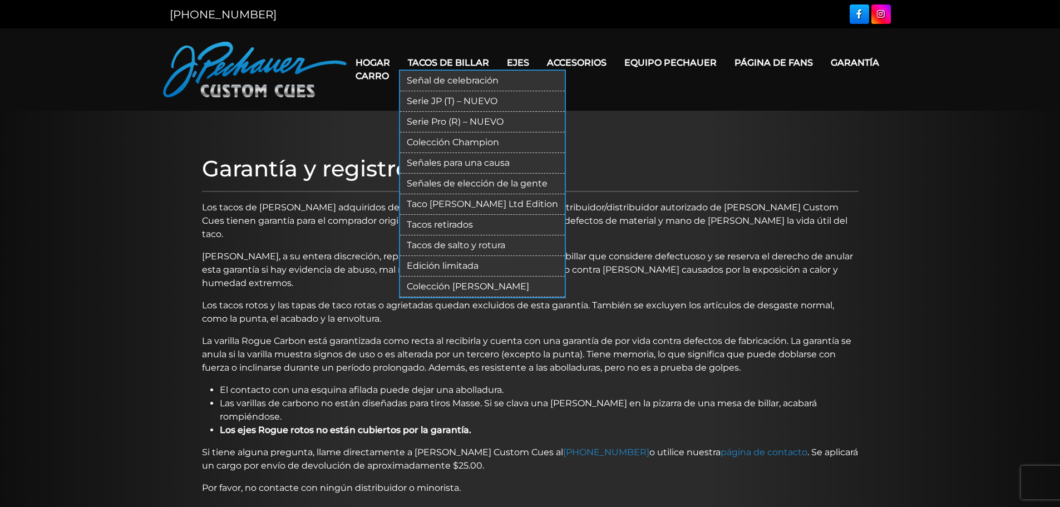
click at [451, 224] on font "Tacos retirados" at bounding box center [440, 224] width 66 height 11
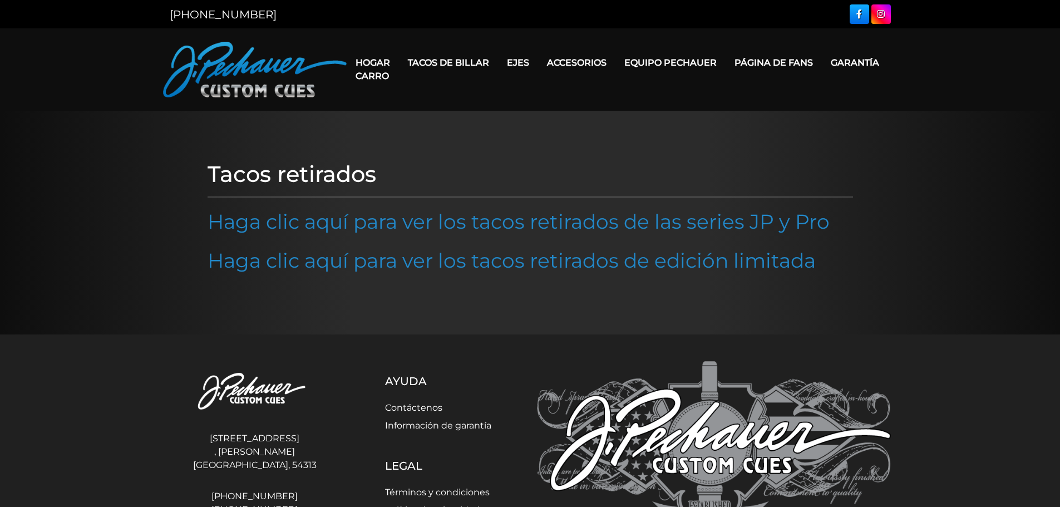
scroll to position [81, 0]
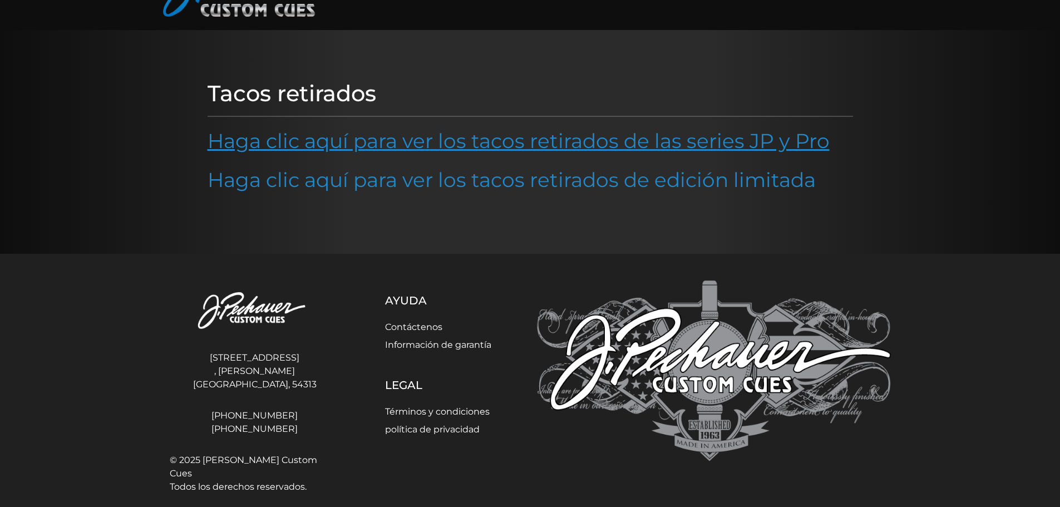
click at [435, 135] on font "Haga clic aquí para ver los tacos retirados de las series JP y Pro" at bounding box center [519, 141] width 622 height 24
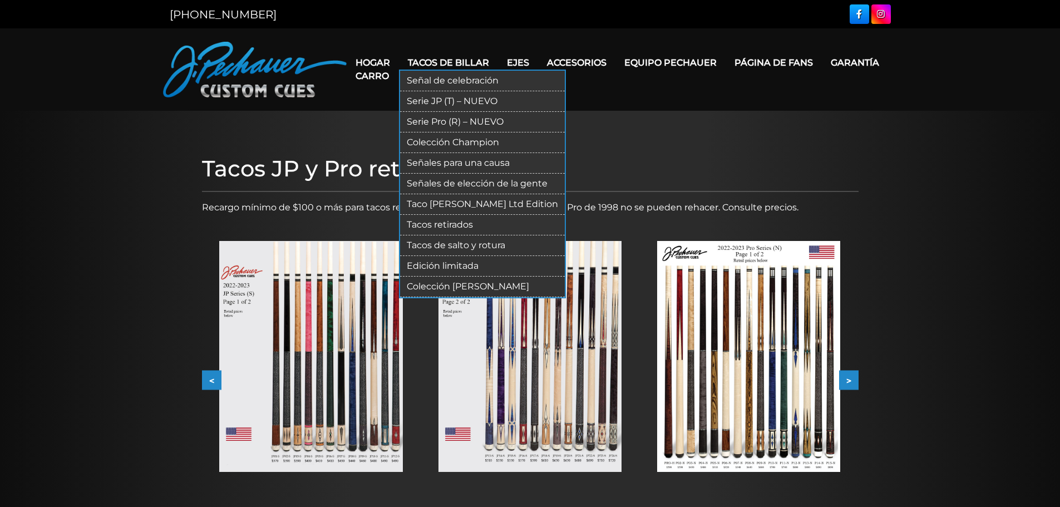
click at [466, 181] on font "Señales de elección de la gente" at bounding box center [477, 183] width 141 height 11
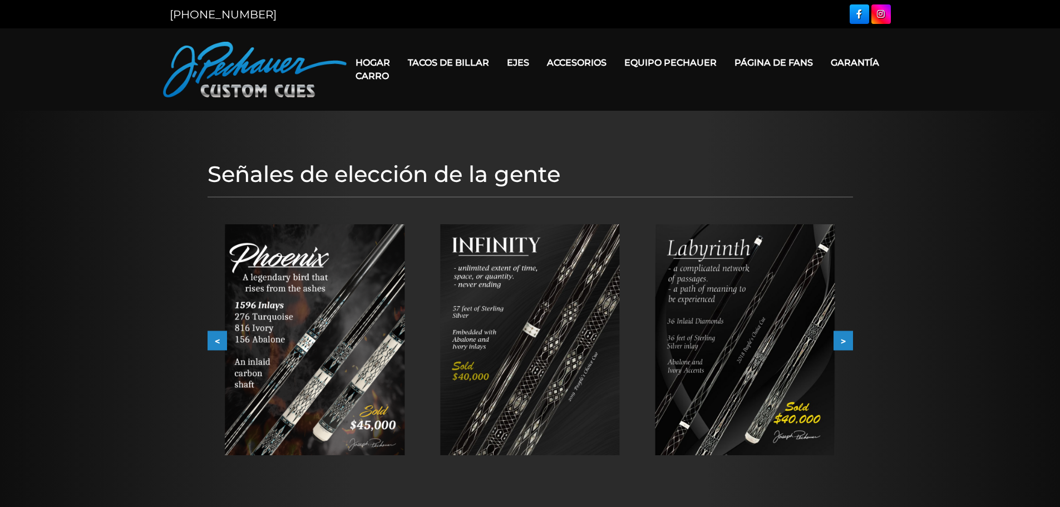
click at [211, 338] on button "<" at bounding box center [217, 340] width 19 height 19
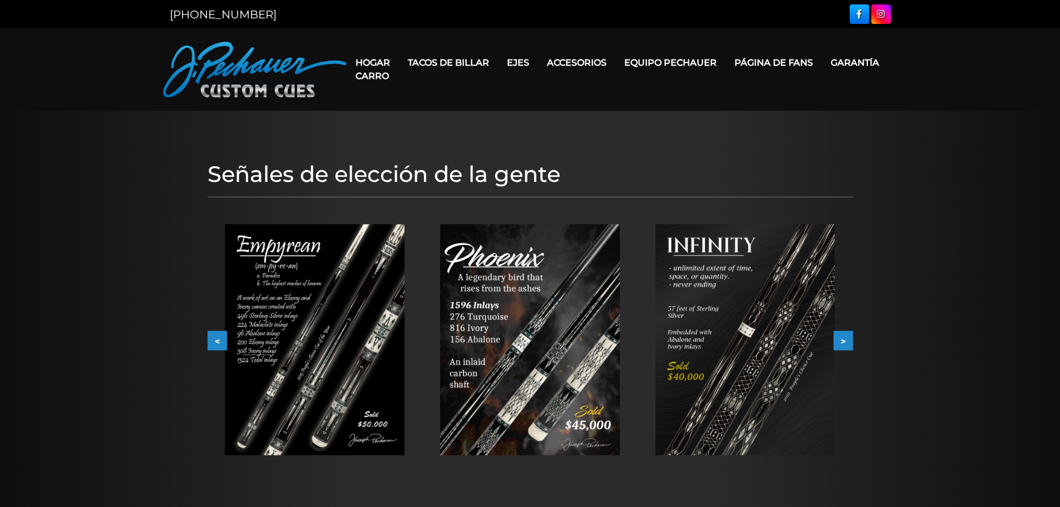
click at [211, 337] on button "<" at bounding box center [217, 340] width 19 height 19
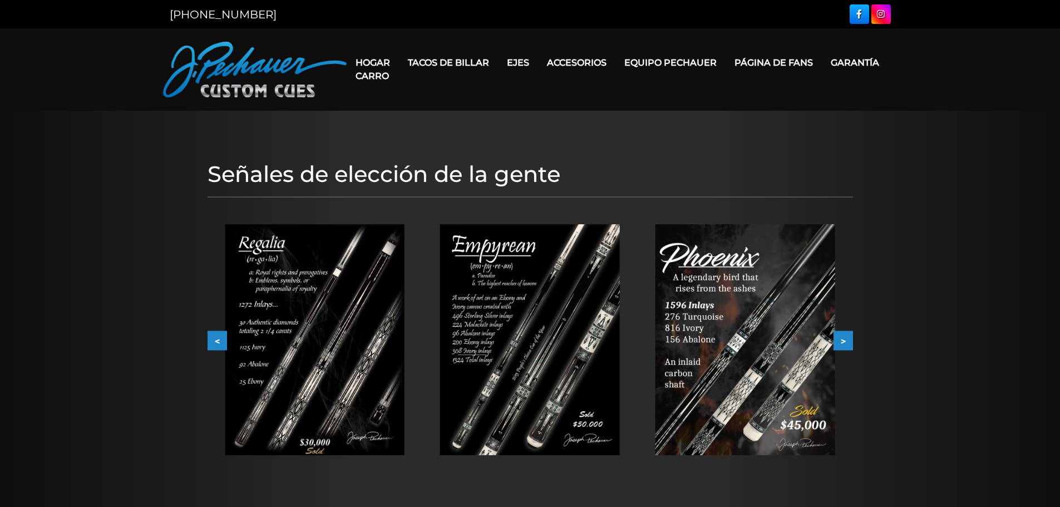
click at [212, 337] on button "<" at bounding box center [217, 340] width 19 height 19
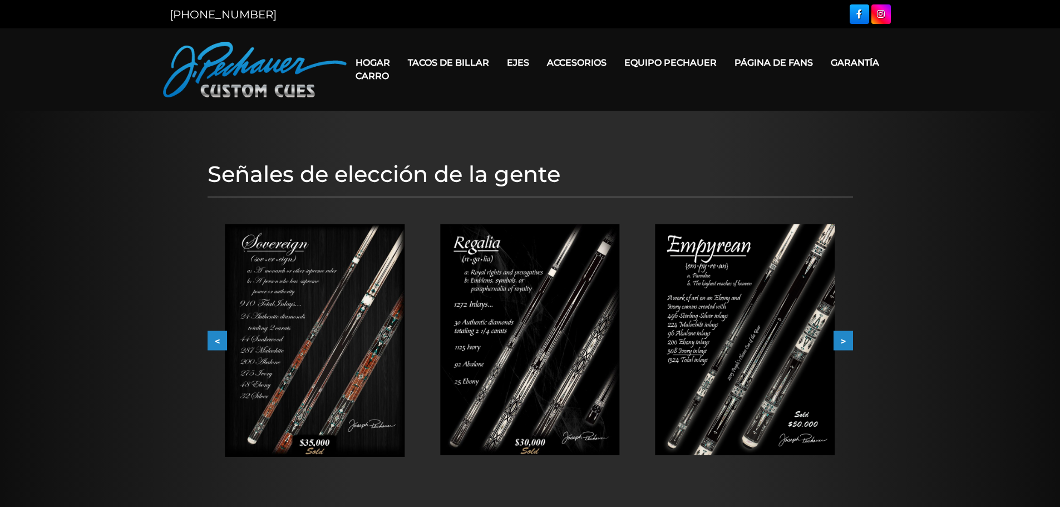
click at [212, 337] on button "<" at bounding box center [217, 340] width 19 height 19
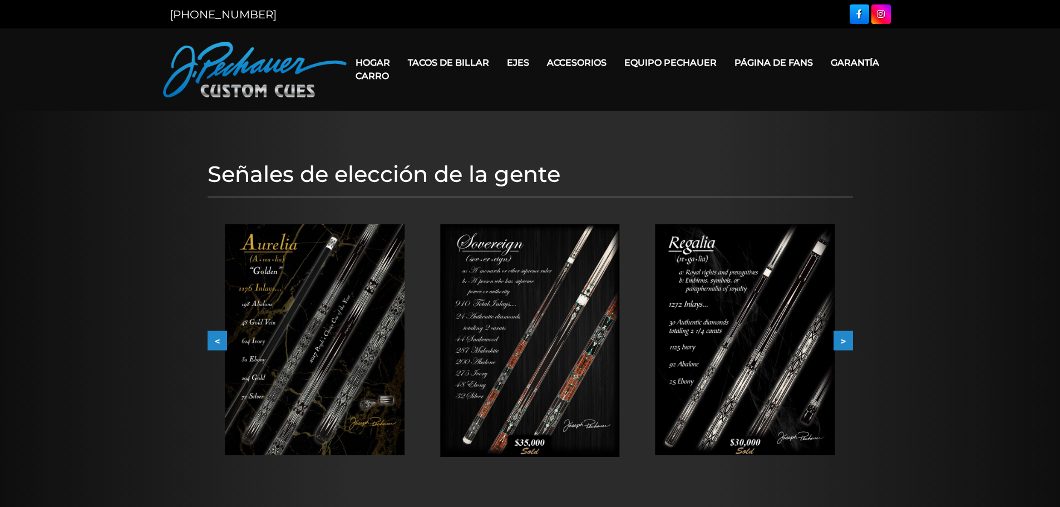
click at [212, 337] on button "<" at bounding box center [217, 340] width 19 height 19
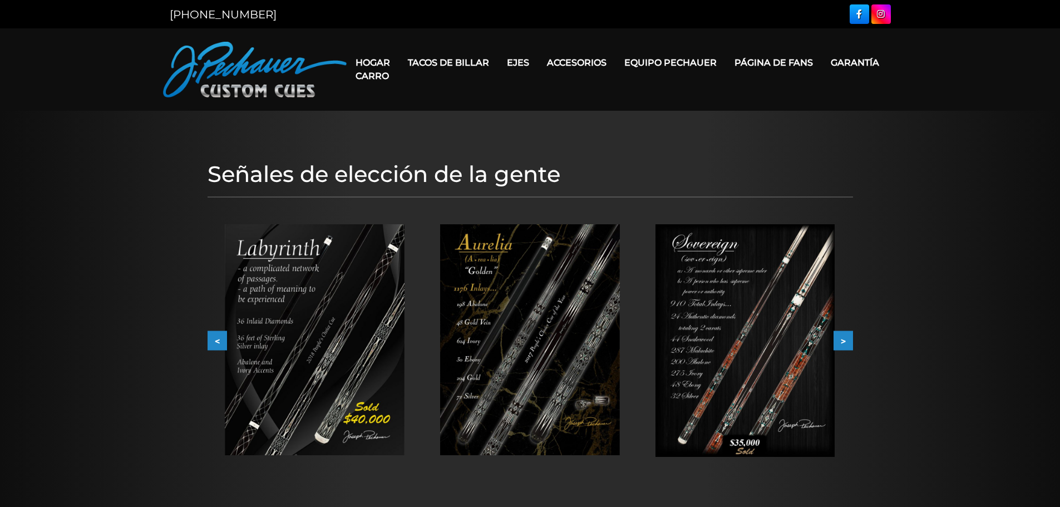
click at [499, 332] on img at bounding box center [530, 339] width 180 height 231
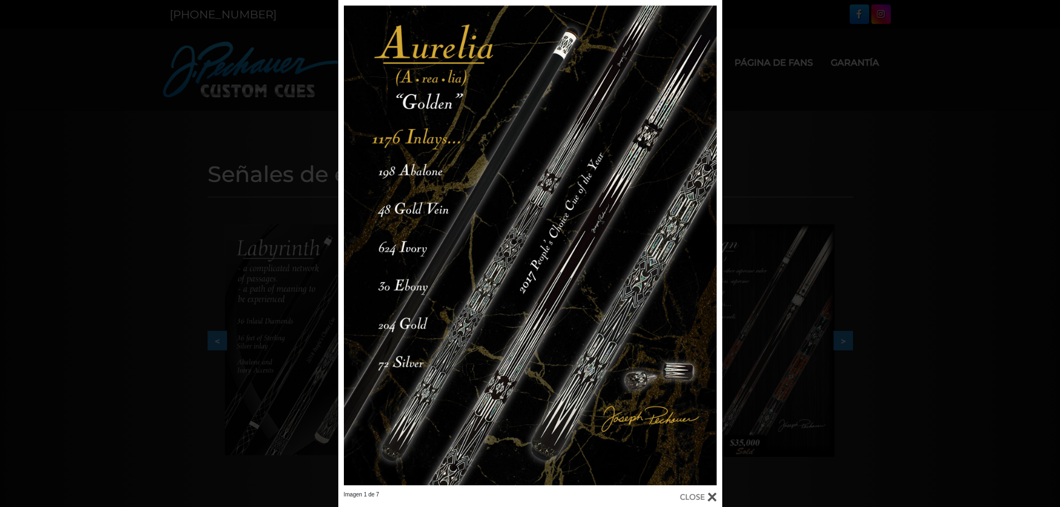
click at [135, 284] on div "Imagen 1 de 7" at bounding box center [530, 253] width 1060 height 507
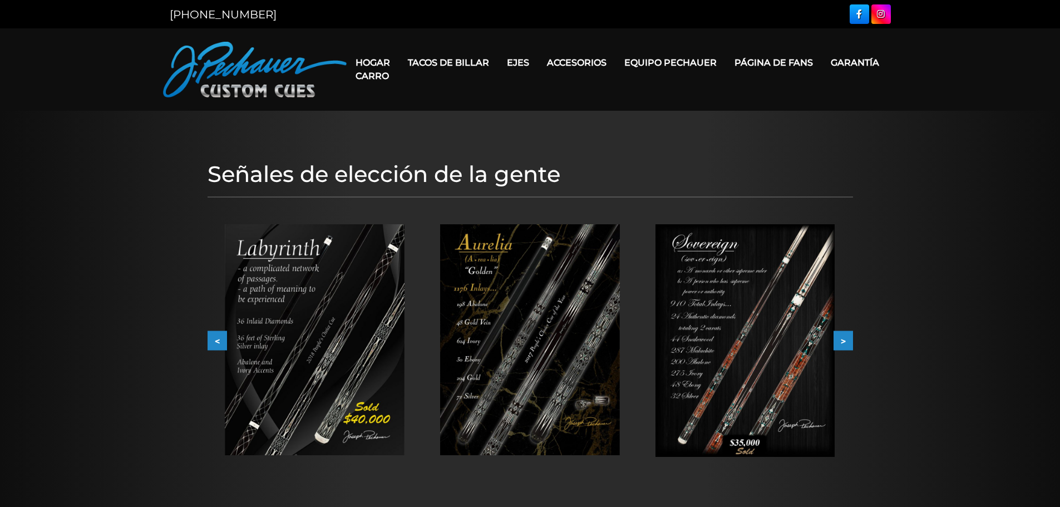
click at [208, 344] on button "<" at bounding box center [217, 340] width 19 height 19
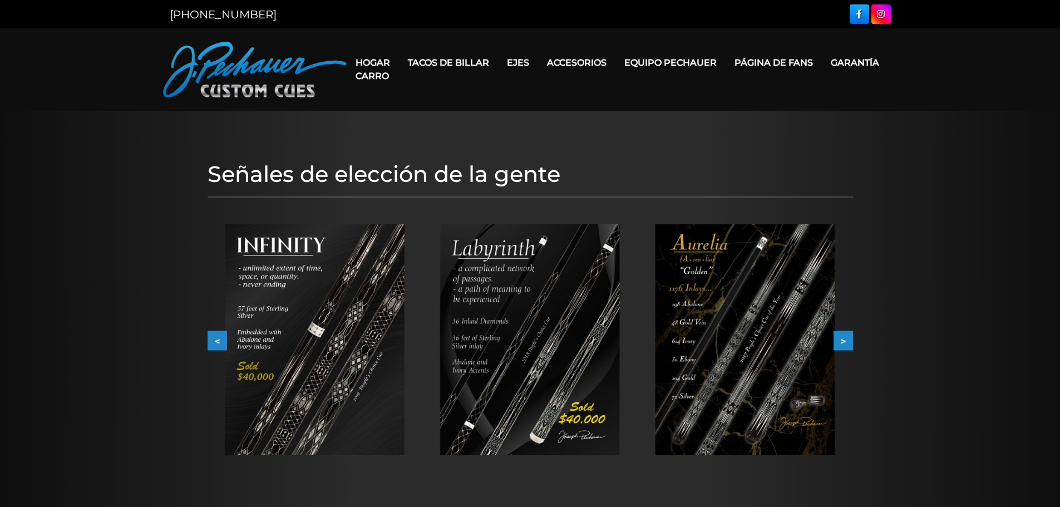
click at [208, 344] on button "<" at bounding box center [217, 340] width 19 height 19
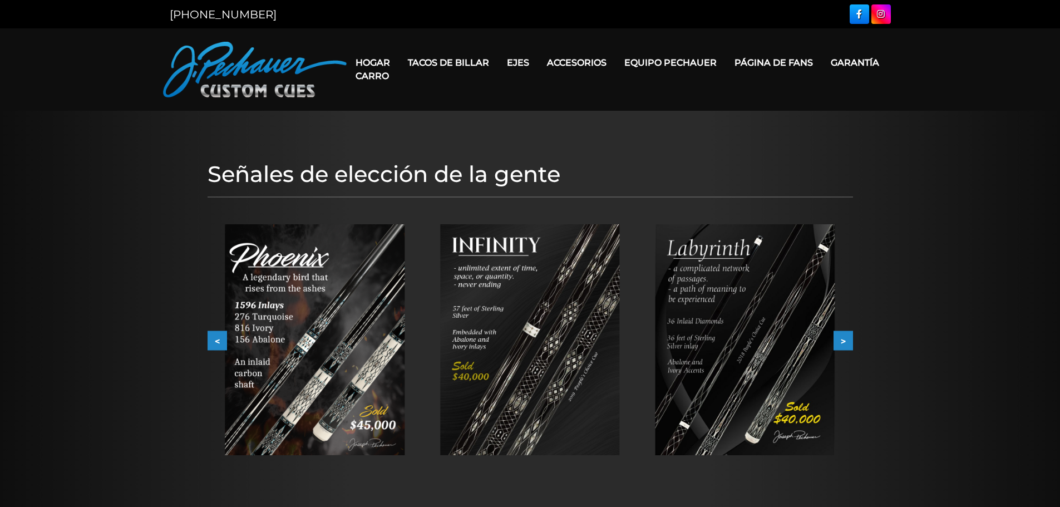
click at [208, 344] on button "<" at bounding box center [217, 340] width 19 height 19
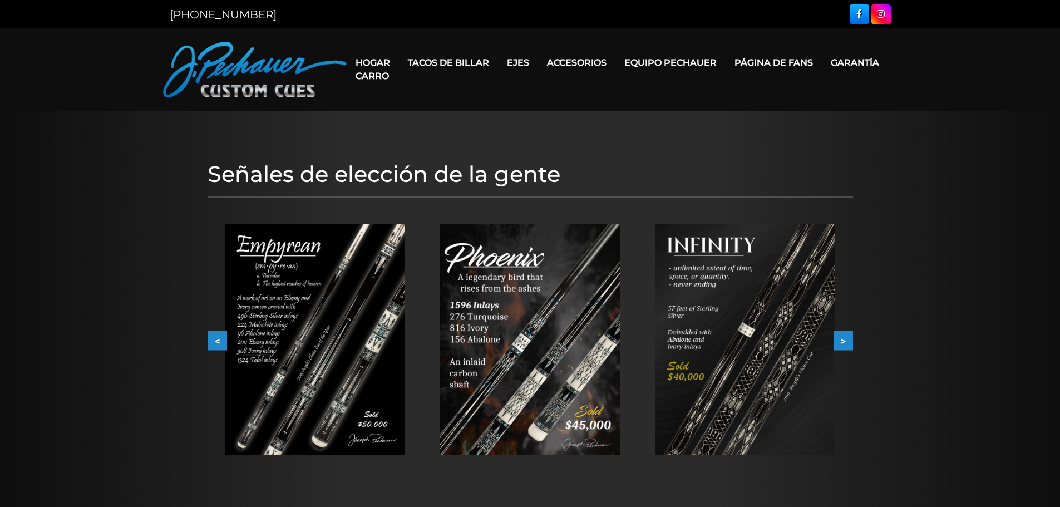
click at [208, 344] on button "<" at bounding box center [217, 340] width 19 height 19
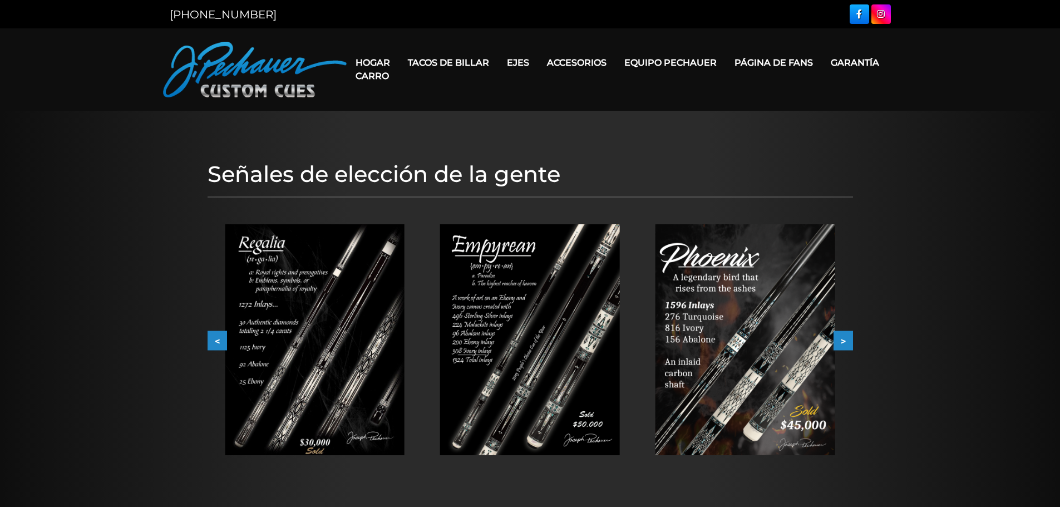
click at [208, 344] on button "<" at bounding box center [217, 340] width 19 height 19
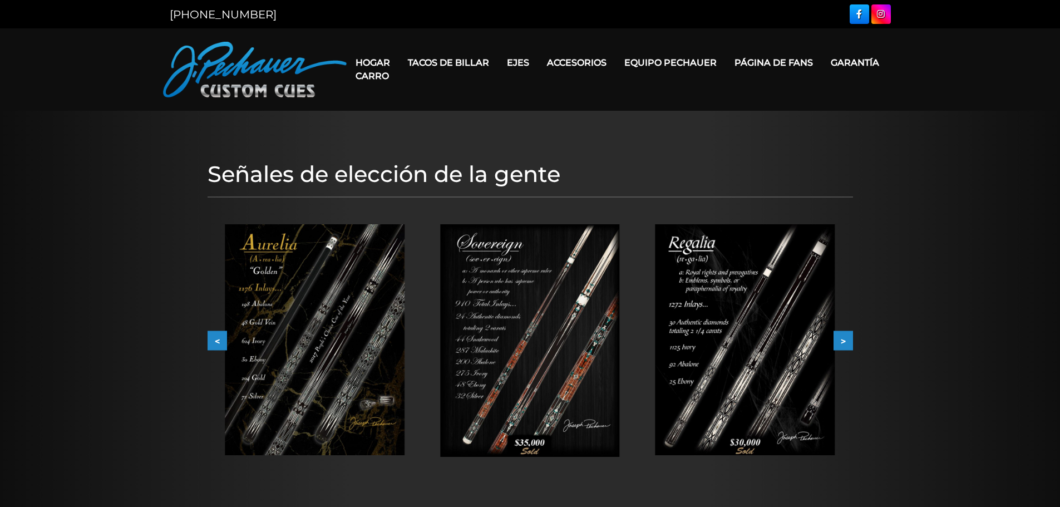
click at [208, 344] on button "<" at bounding box center [217, 340] width 19 height 19
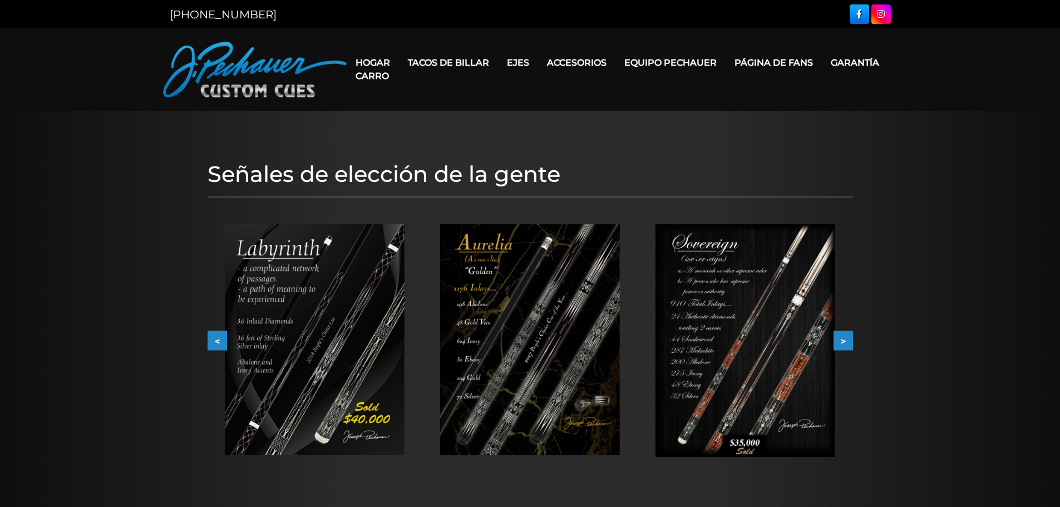
click at [208, 344] on button "<" at bounding box center [217, 340] width 19 height 19
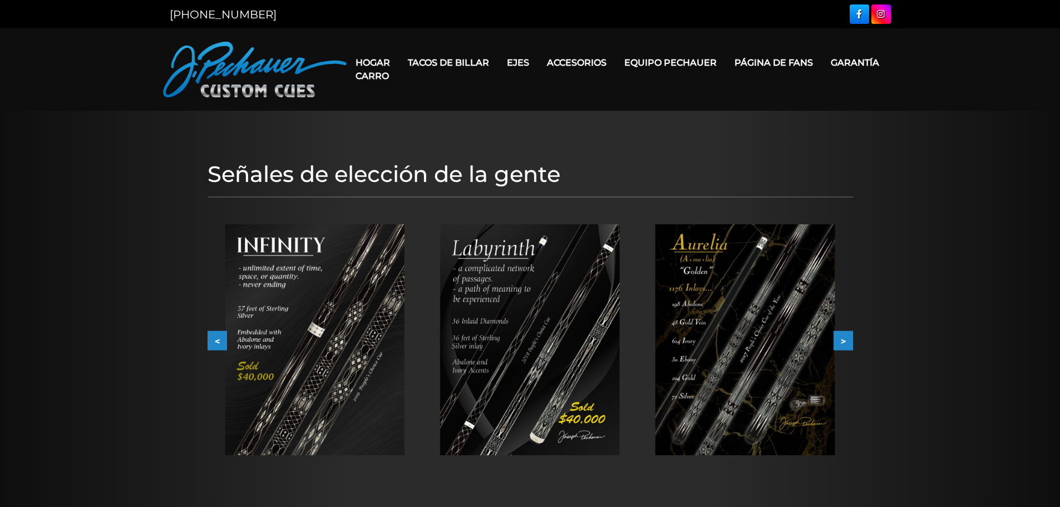
click at [208, 344] on button "<" at bounding box center [217, 340] width 19 height 19
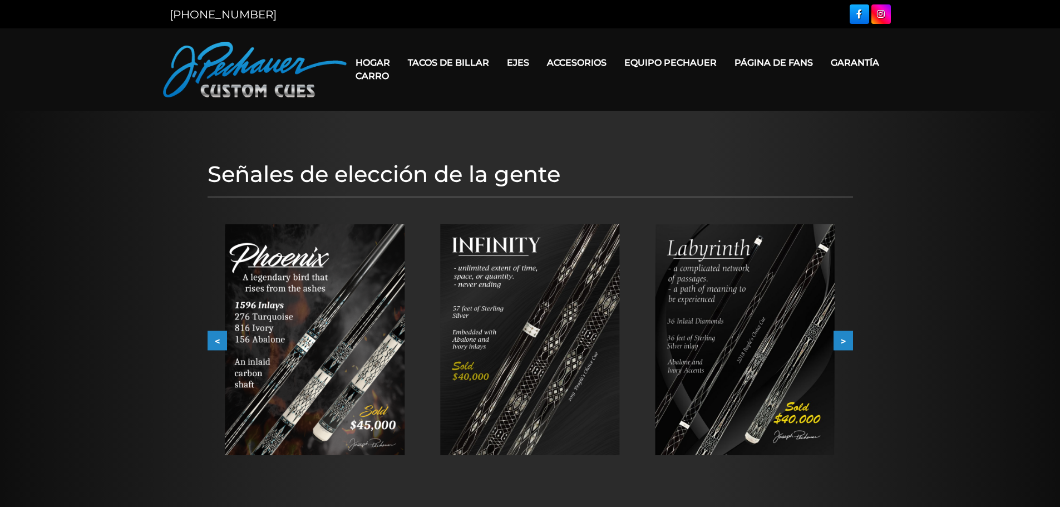
click at [312, 327] on img at bounding box center [315, 339] width 180 height 231
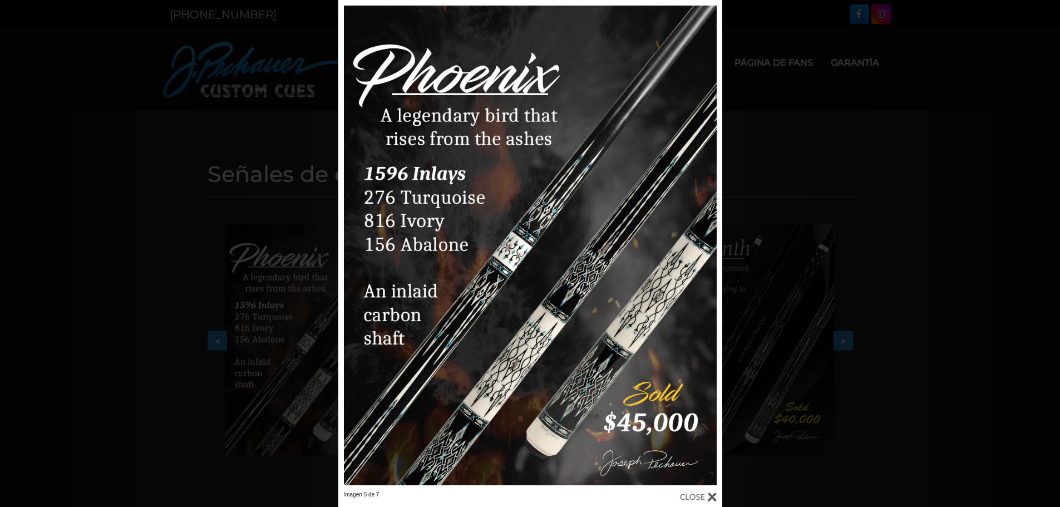
click at [211, 234] on div "Imagen 5 de 7" at bounding box center [530, 253] width 1060 height 507
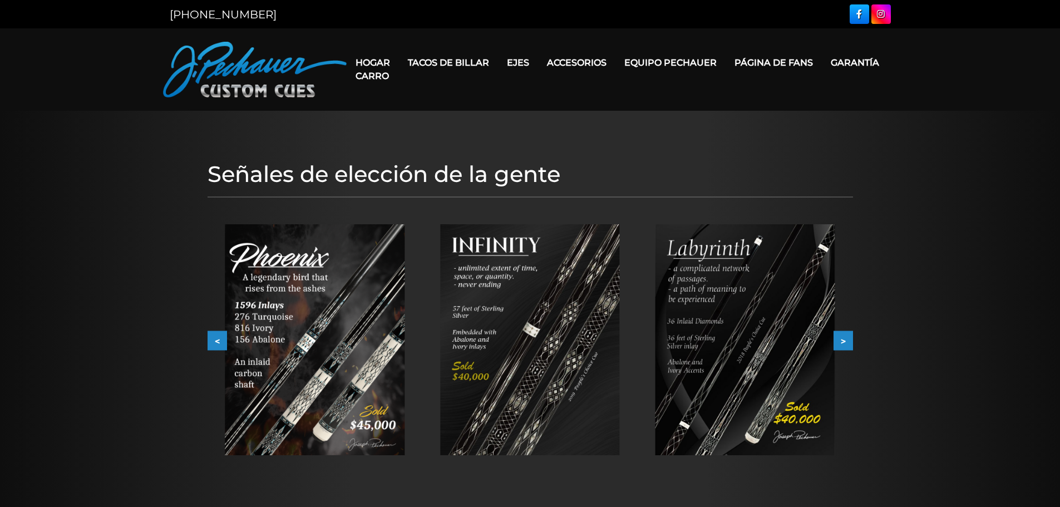
click at [220, 336] on button "<" at bounding box center [217, 340] width 19 height 19
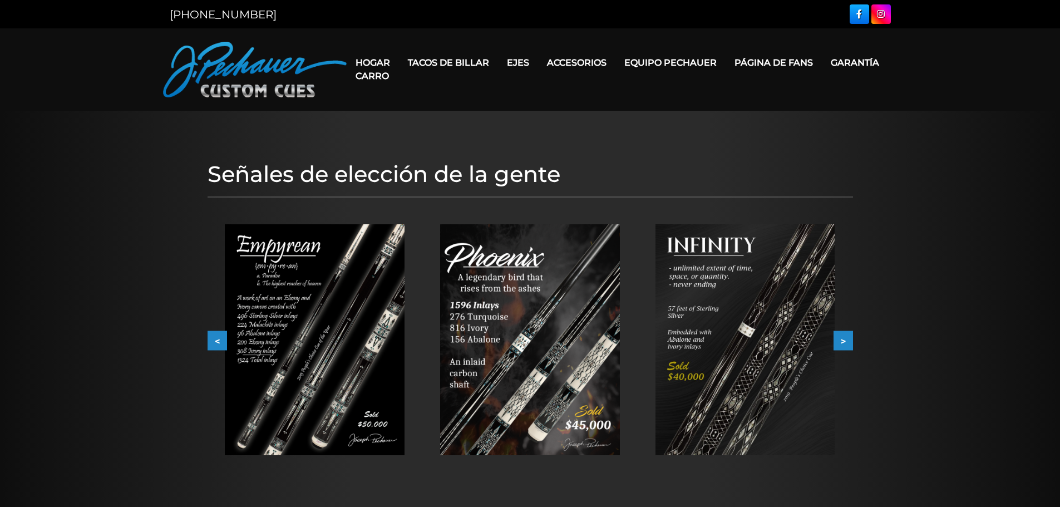
click at [220, 335] on button "<" at bounding box center [217, 340] width 19 height 19
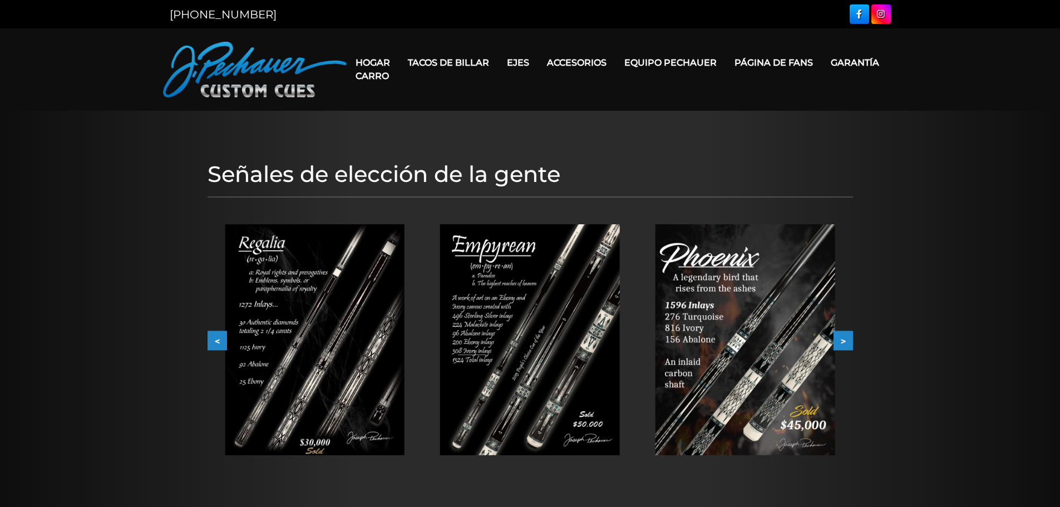
click at [220, 335] on button "<" at bounding box center [217, 340] width 19 height 19
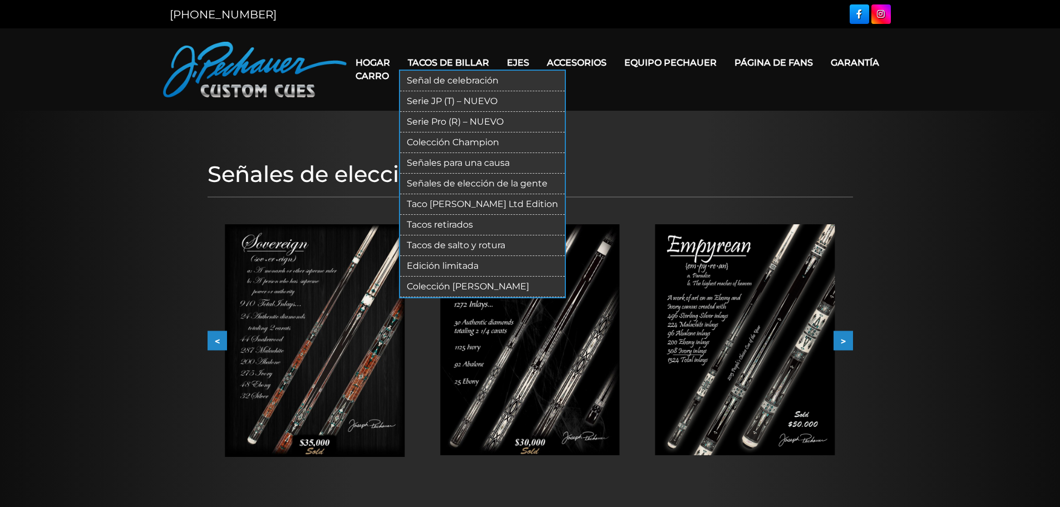
click at [461, 243] on font "Tacos de salto y rotura" at bounding box center [456, 245] width 99 height 11
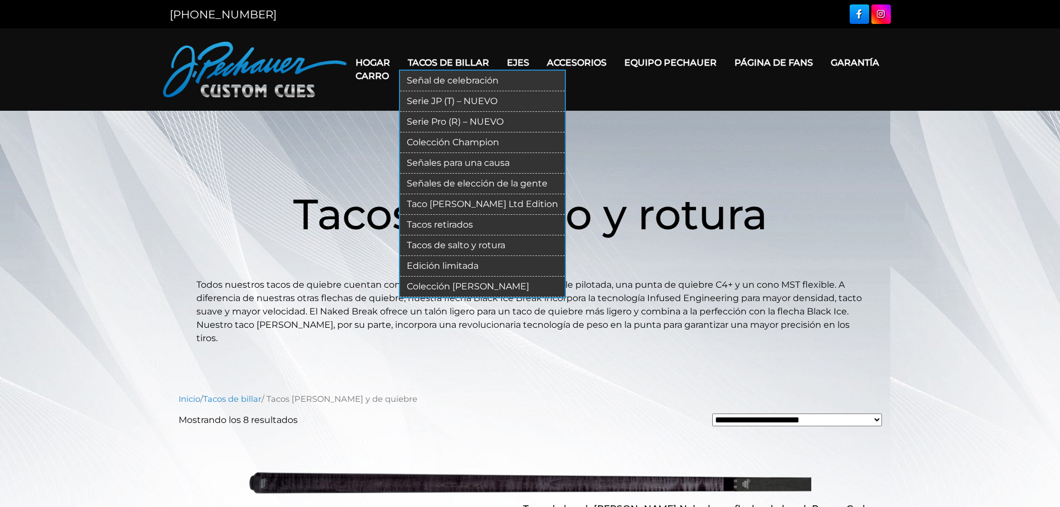
click at [446, 205] on font "Taco [PERSON_NAME] Ltd Edition" at bounding box center [482, 204] width 151 height 11
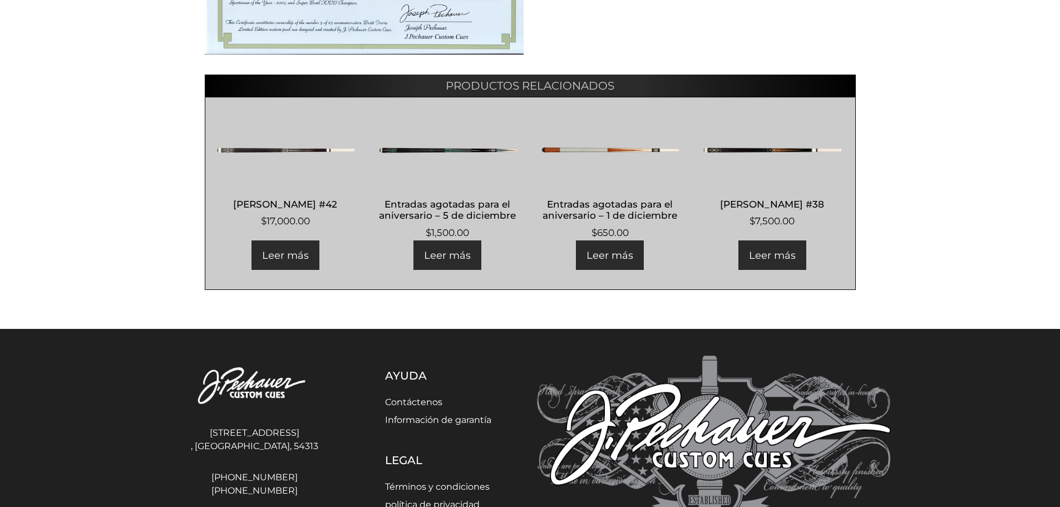
scroll to position [624, 0]
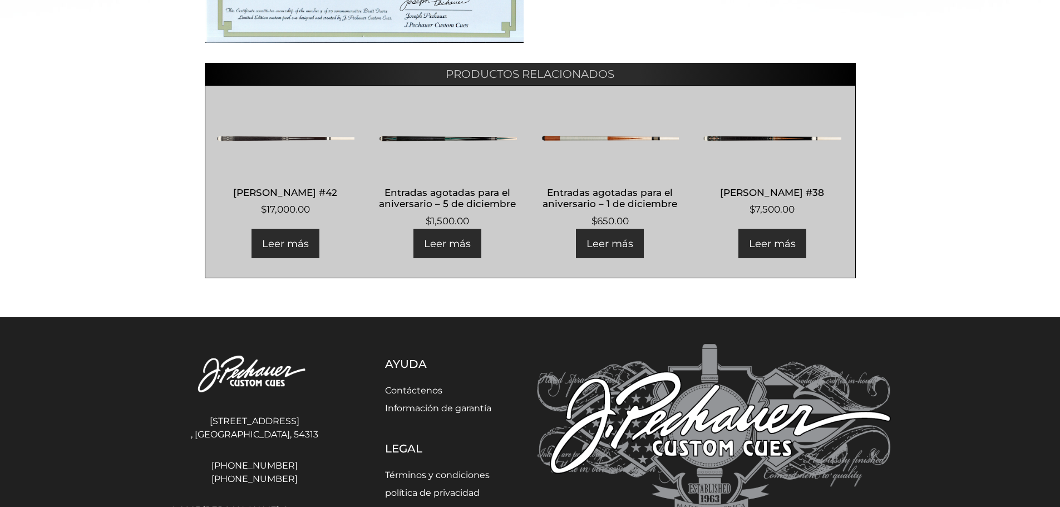
click at [326, 130] on img at bounding box center [285, 138] width 139 height 67
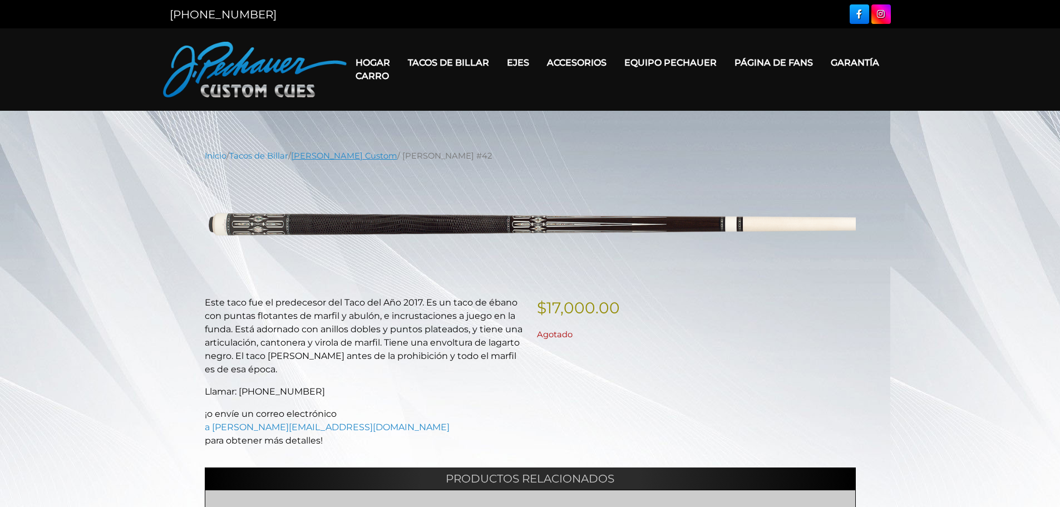
click at [383, 159] on font "[PERSON_NAME] Custom" at bounding box center [344, 156] width 106 height 10
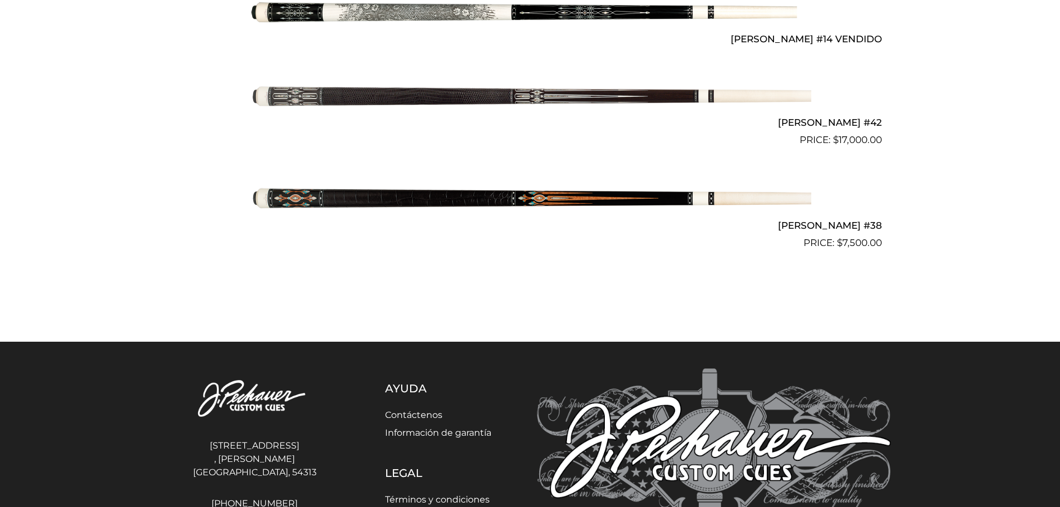
scroll to position [1236, 0]
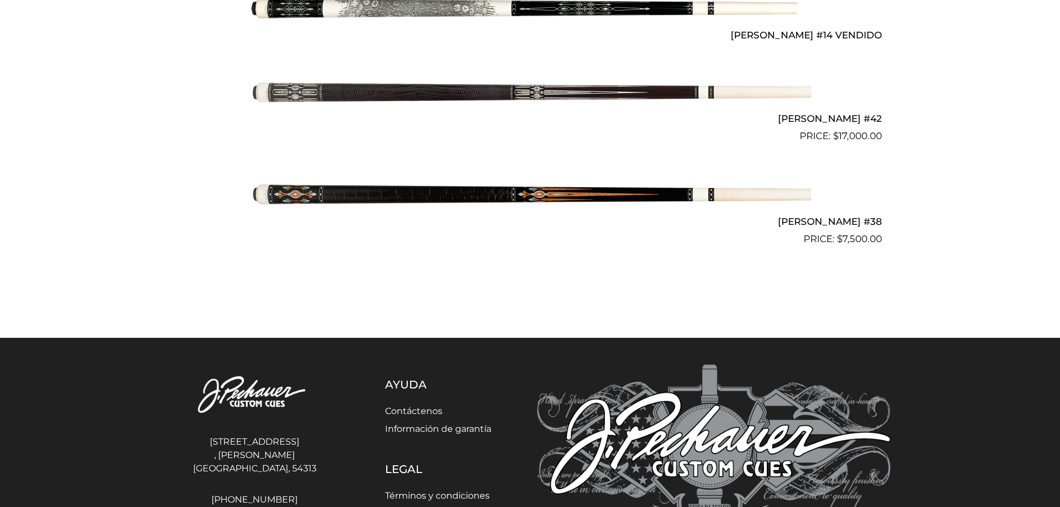
click at [536, 184] on img at bounding box center [530, 194] width 562 height 93
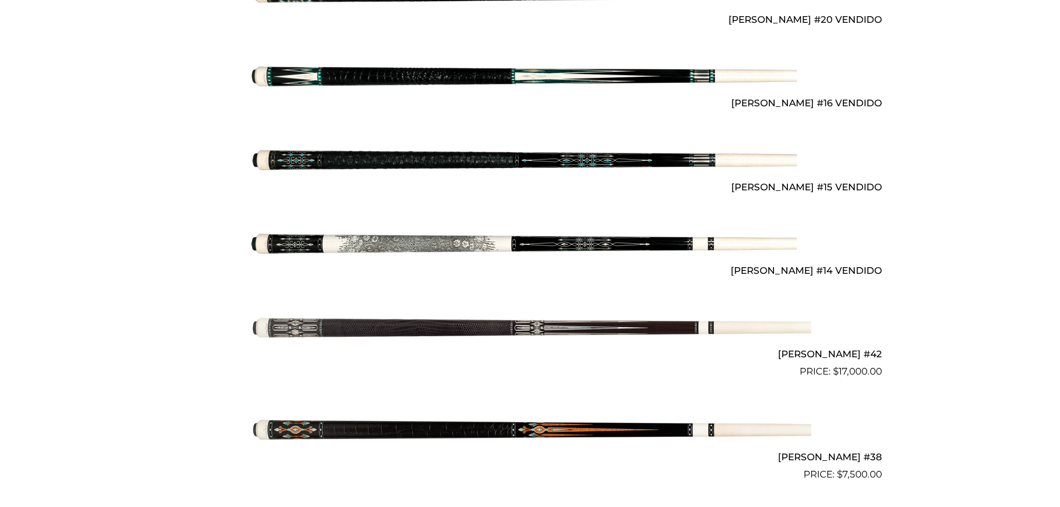
scroll to position [1000, 0]
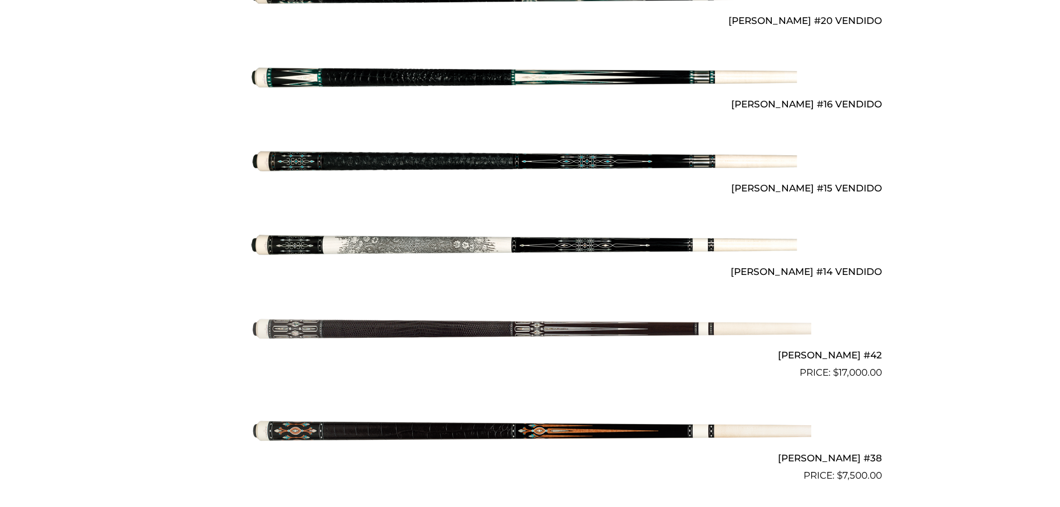
click at [526, 324] on img at bounding box center [530, 328] width 562 height 93
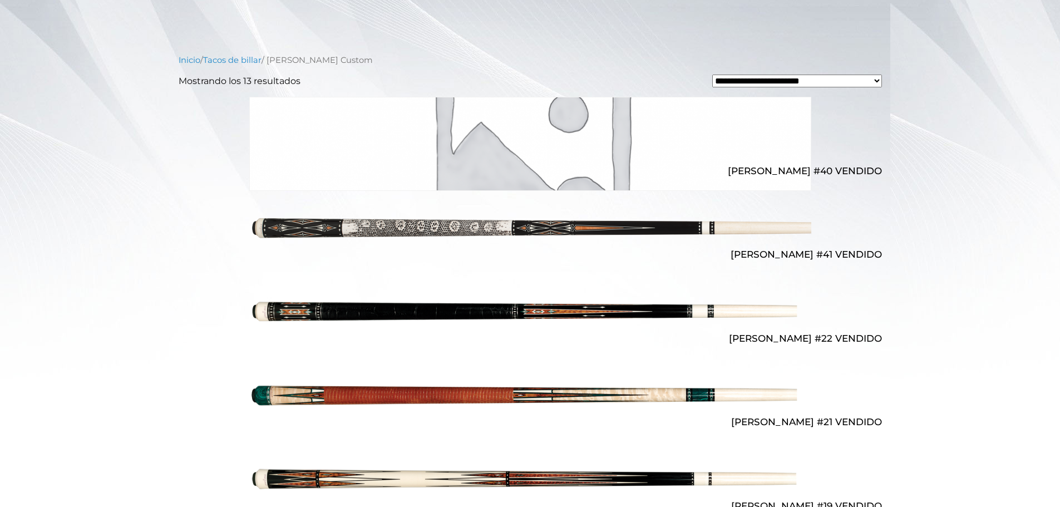
scroll to position [0, 0]
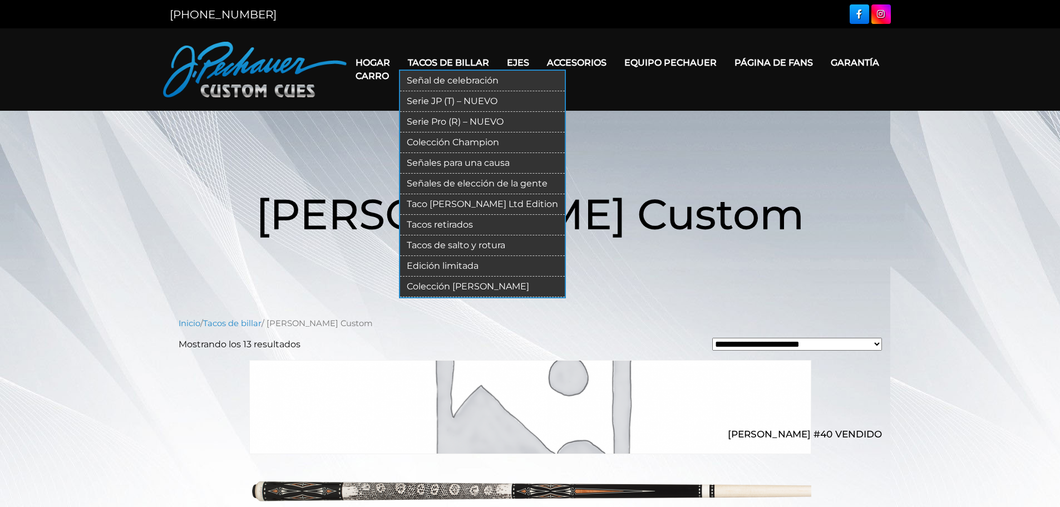
click at [452, 184] on font "Señales de elección de la gente" at bounding box center [477, 183] width 141 height 11
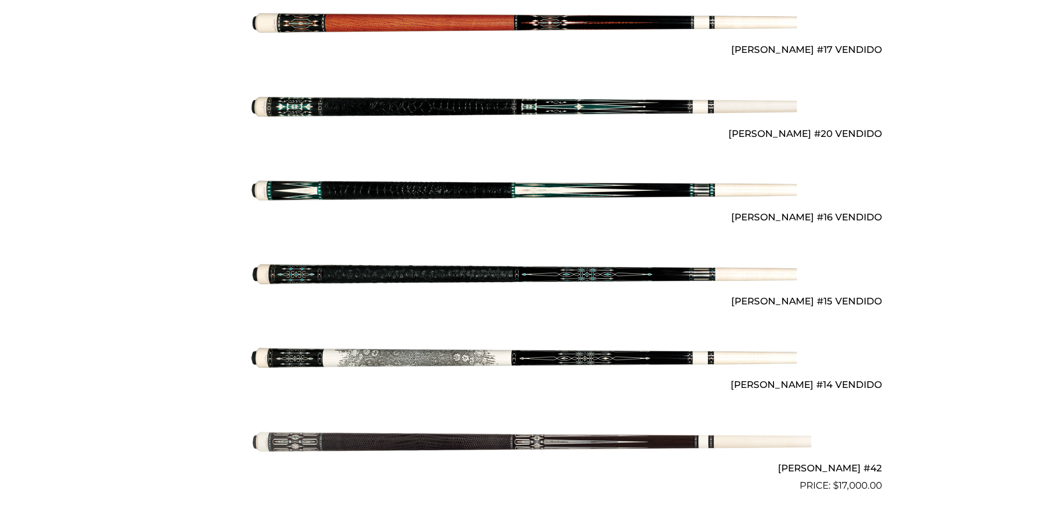
scroll to position [919, 0]
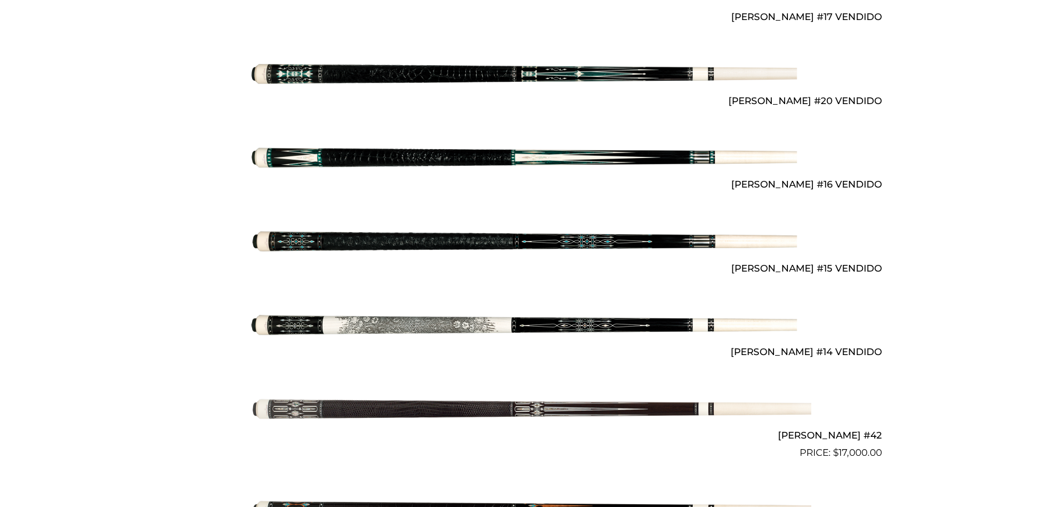
click at [424, 157] on img at bounding box center [530, 157] width 562 height 93
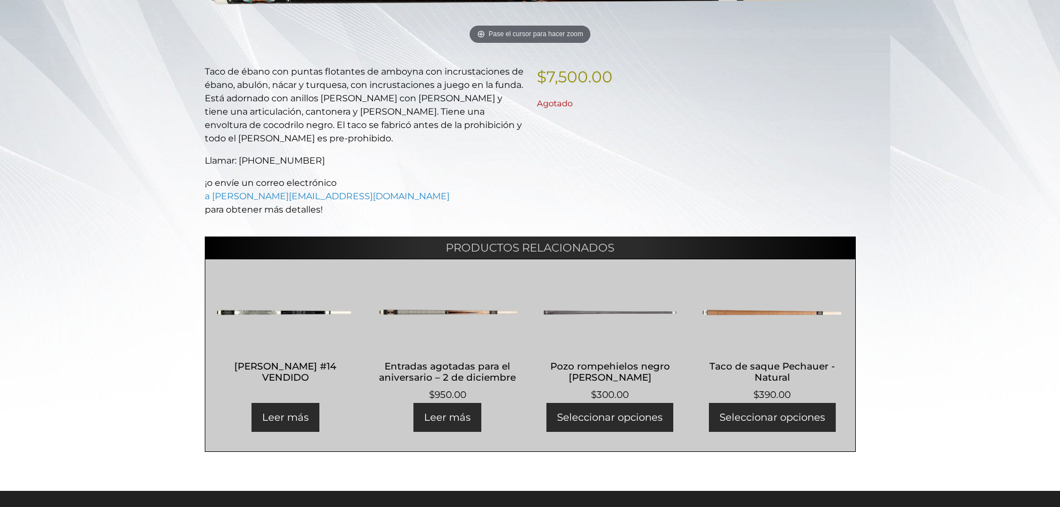
scroll to position [245, 0]
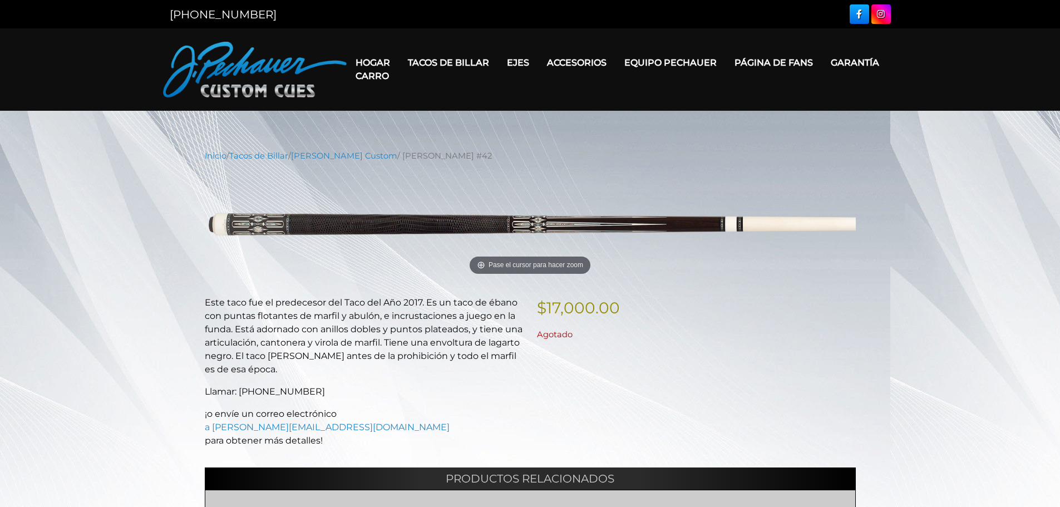
click at [552, 330] on font "Agotado" at bounding box center [555, 334] width 36 height 10
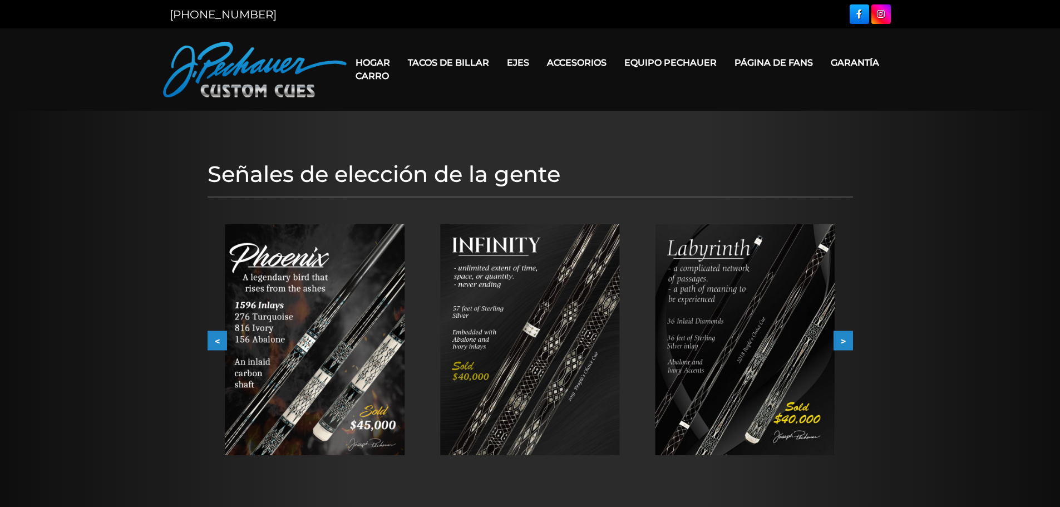
click at [544, 297] on img at bounding box center [530, 339] width 180 height 231
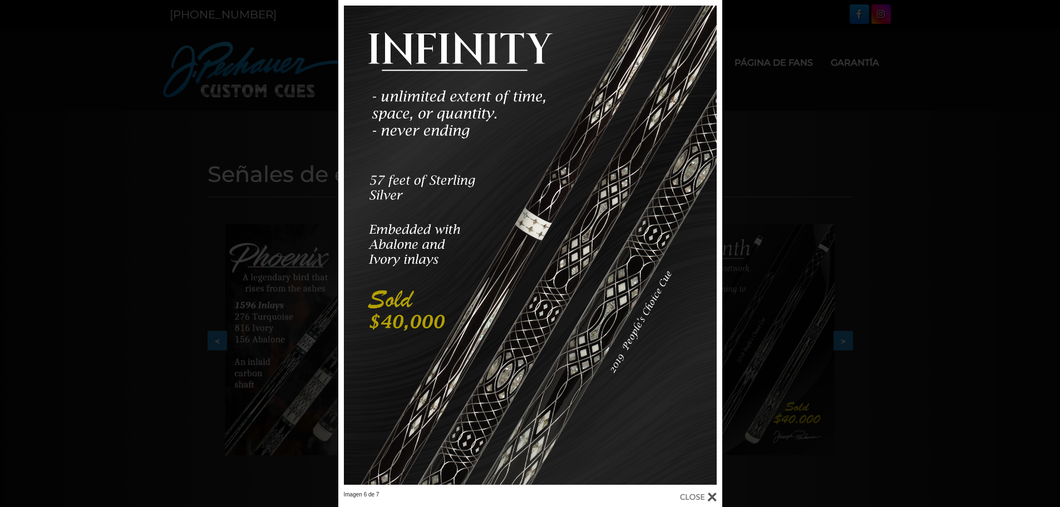
drag, startPoint x: 240, startPoint y: 121, endPoint x: 218, endPoint y: 127, distance: 23.6
click at [240, 121] on div "Imagen 6 de 7" at bounding box center [530, 253] width 1060 height 507
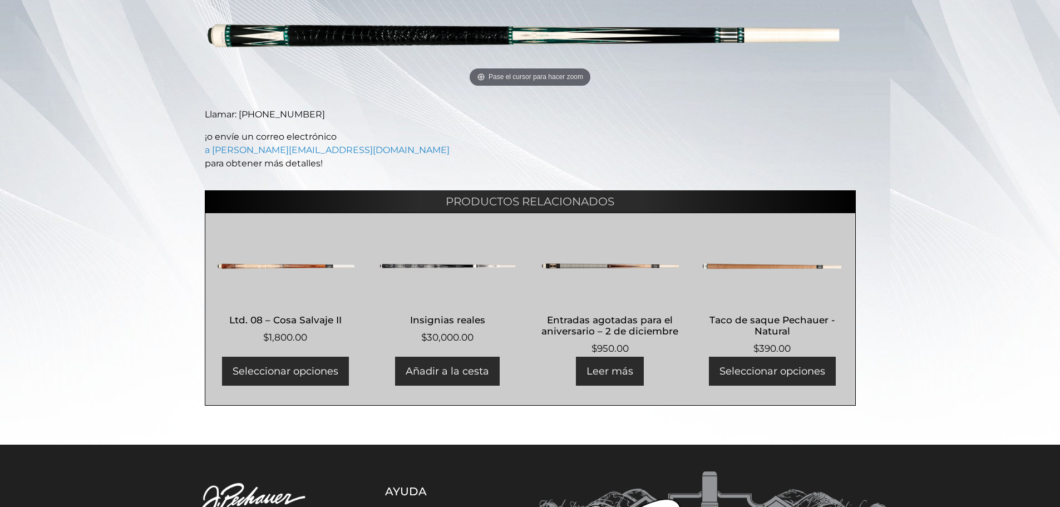
scroll to position [193, 0]
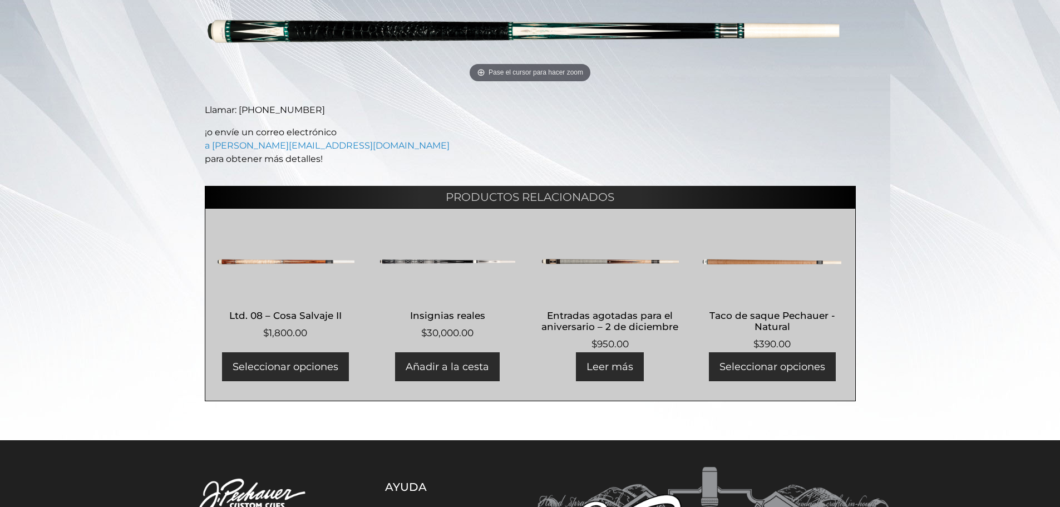
click at [425, 260] on img at bounding box center [447, 261] width 139 height 67
